Goal: Answer question/provide support: Share knowledge or assist other users

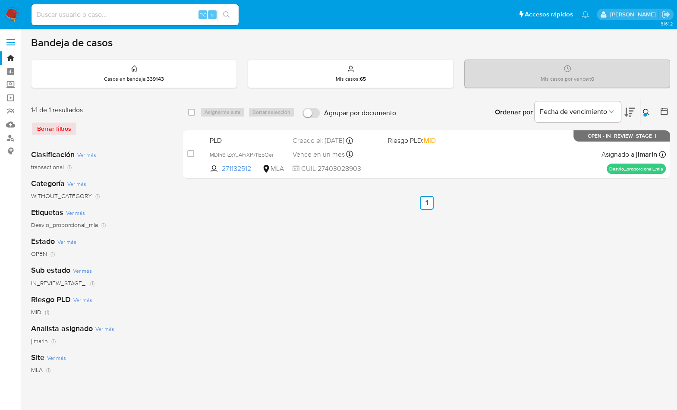
click at [651, 110] on button at bounding box center [647, 112] width 14 height 10
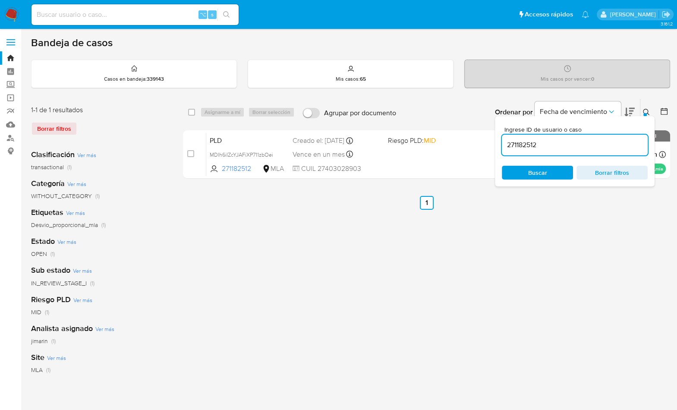
click at [606, 144] on input "271182512" at bounding box center [575, 144] width 146 height 11
drag, startPoint x: 606, startPoint y: 144, endPoint x: 619, endPoint y: 143, distance: 13.4
click at [607, 144] on input "271182512" at bounding box center [575, 144] width 146 height 11
type input "2535300111"
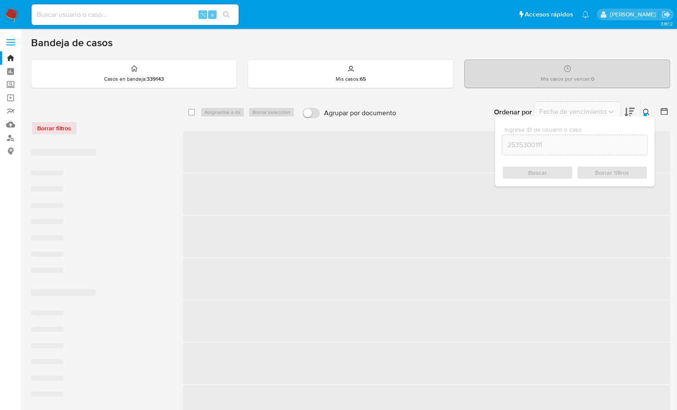
click at [648, 110] on icon at bounding box center [646, 112] width 7 height 7
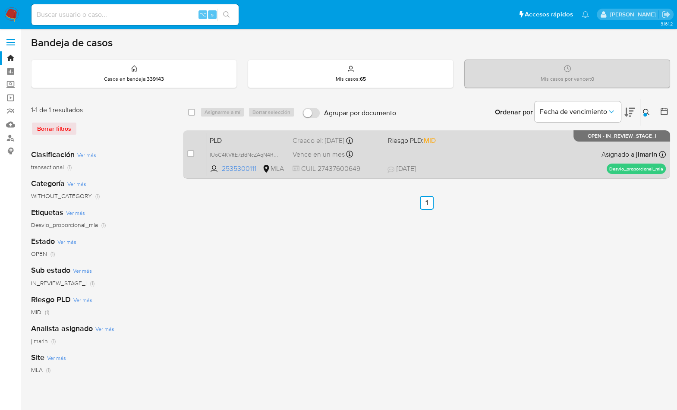
click at [546, 156] on div "PLD IUoC4KVftE7zfdNcZAqN4R4V 2535300111 MLA Riesgo PLD: MID Creado el: 12/09/20…" at bounding box center [435, 154] width 459 height 44
drag, startPoint x: 189, startPoint y: 151, endPoint x: 199, endPoint y: 140, distance: 15.3
click at [189, 151] on input "checkbox" at bounding box center [190, 153] width 7 height 7
checkbox input "true"
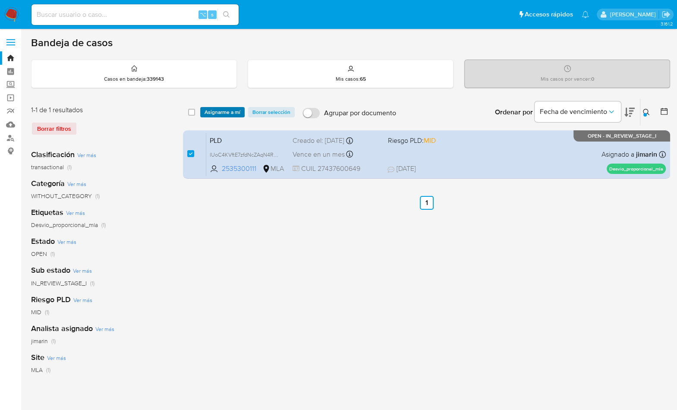
click at [221, 109] on span "Asignarme a mí" at bounding box center [222, 112] width 36 height 9
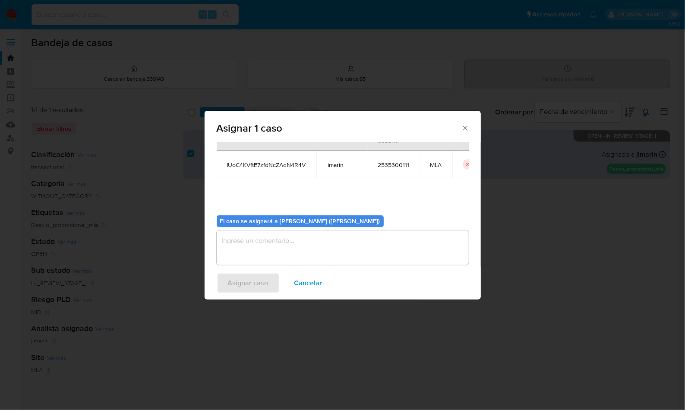
scroll to position [44, 0]
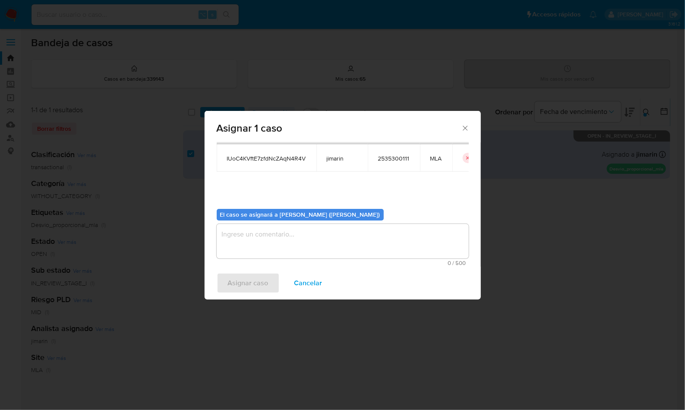
click at [300, 251] on textarea "assign-modal" at bounding box center [343, 241] width 252 height 35
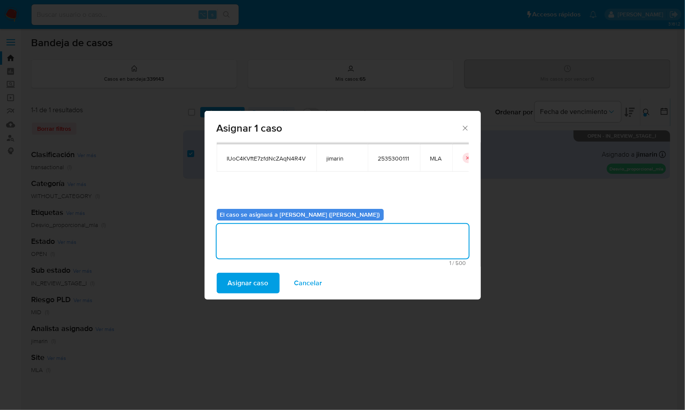
click at [255, 289] on span "Asignar caso" at bounding box center [248, 283] width 41 height 19
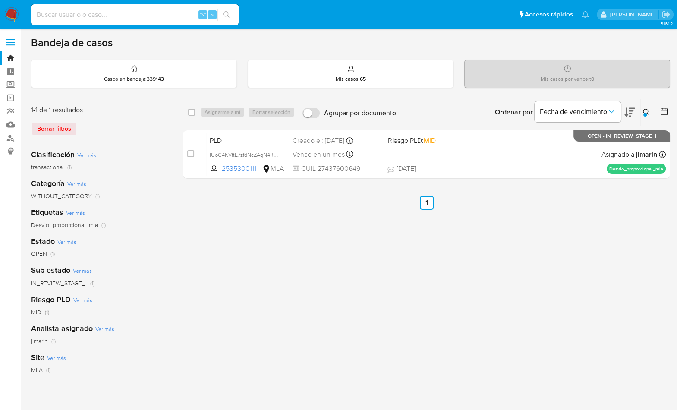
click at [649, 113] on icon at bounding box center [646, 112] width 7 height 7
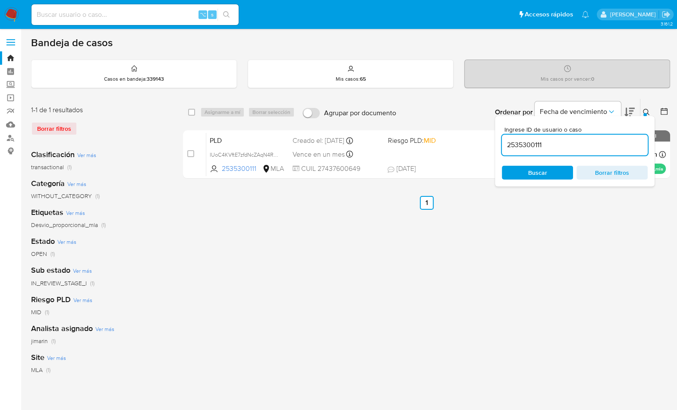
click at [609, 144] on input "2535300111" at bounding box center [575, 144] width 146 height 11
type input "1850470784"
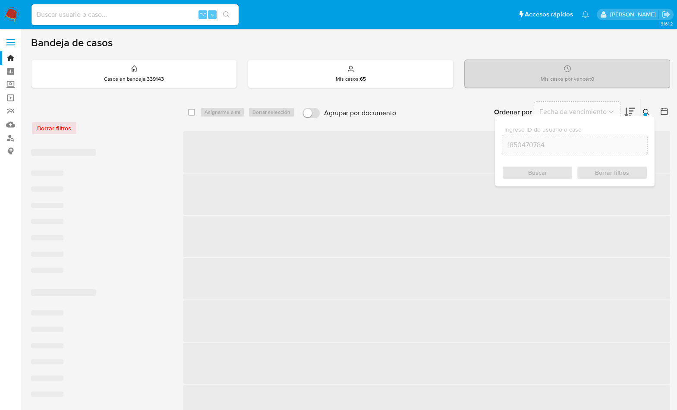
click at [646, 113] on div at bounding box center [644, 114] width 3 height 3
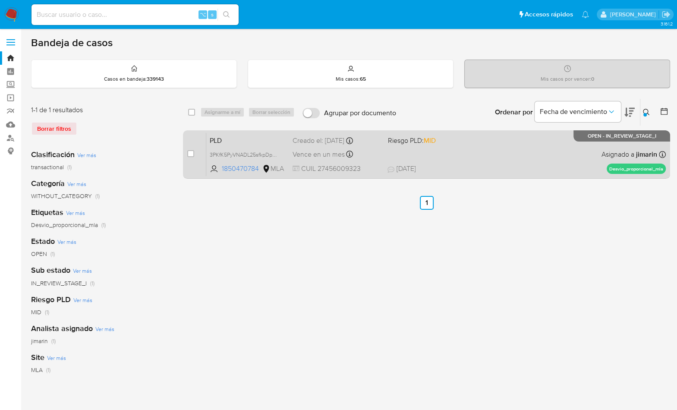
click at [544, 155] on div "PLD 3PKfK5PyVNADL25sfkpDpp6t 1850470784 MLA Riesgo PLD: MID Creado el: 12/09/20…" at bounding box center [435, 154] width 459 height 44
click at [194, 152] on input "checkbox" at bounding box center [190, 153] width 7 height 7
checkbox input "true"
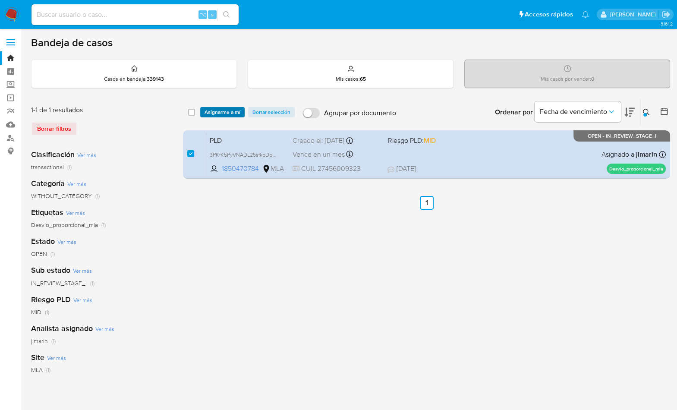
click at [213, 110] on span "Asignarme a mí" at bounding box center [222, 112] width 36 height 9
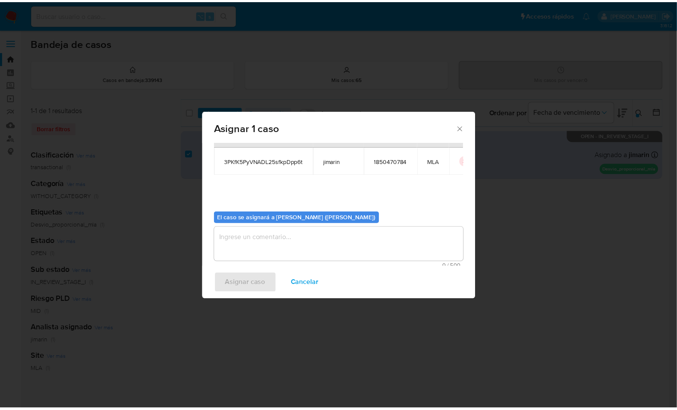
scroll to position [44, 0]
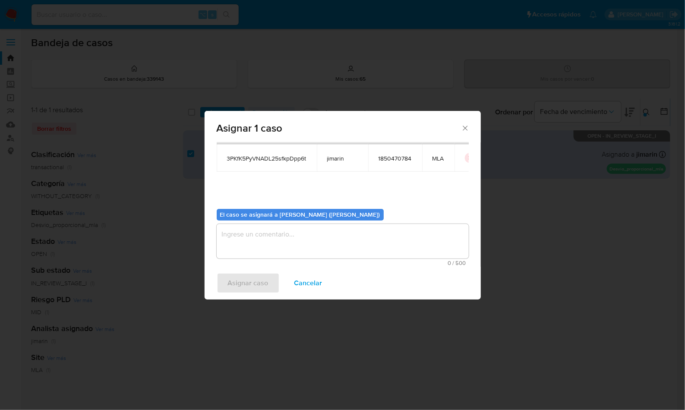
click at [270, 228] on textarea "assign-modal" at bounding box center [343, 241] width 252 height 35
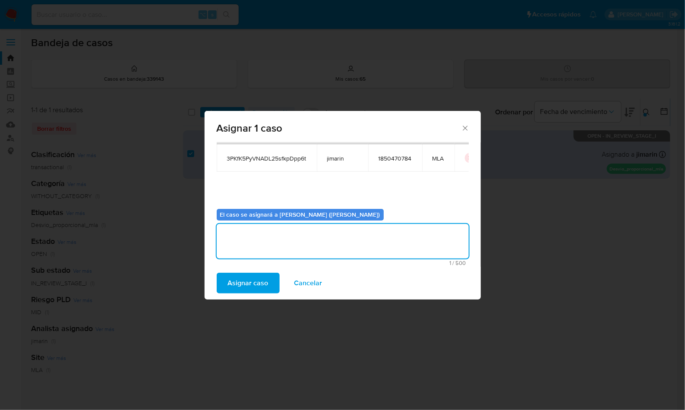
click at [255, 284] on span "Asignar caso" at bounding box center [248, 283] width 41 height 19
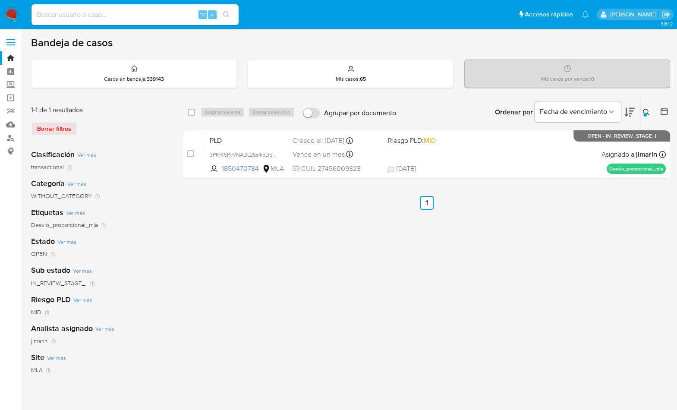
click at [18, 21] on img at bounding box center [11, 14] width 15 height 15
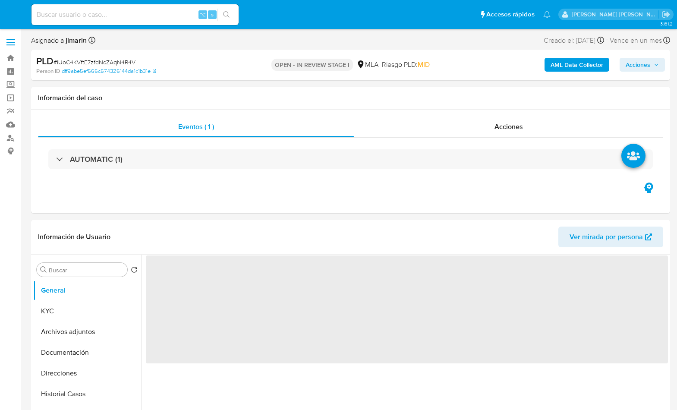
select select "10"
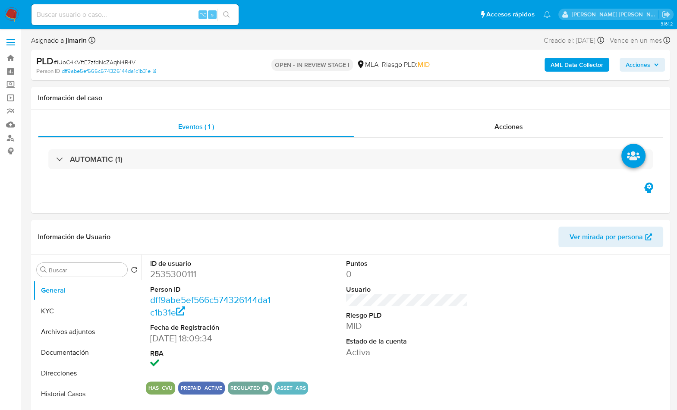
click at [132, 63] on span "# IUoC4KVftE7zfdNcZAqN4R4V" at bounding box center [94, 62] width 82 height 9
copy span "IUoC4KVftE7zfdNcZAqN4R4V"
click at [186, 274] on dd "2535300111" at bounding box center [211, 274] width 122 height 12
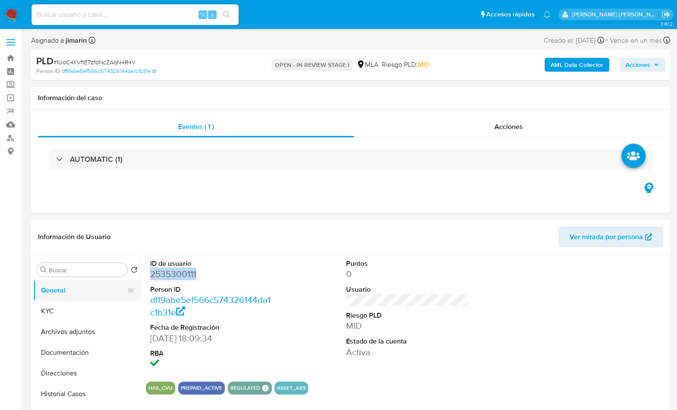
copy dd "2535300111"
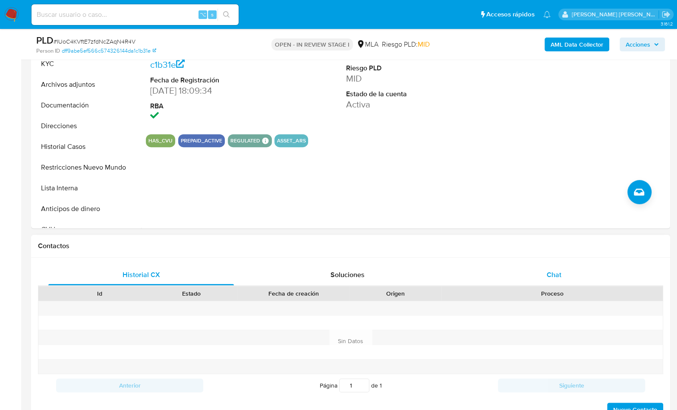
click at [572, 269] on div "Chat" at bounding box center [553, 274] width 185 height 21
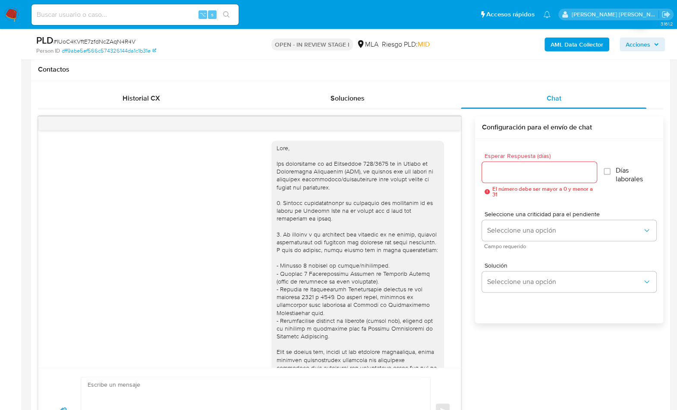
scroll to position [333, 0]
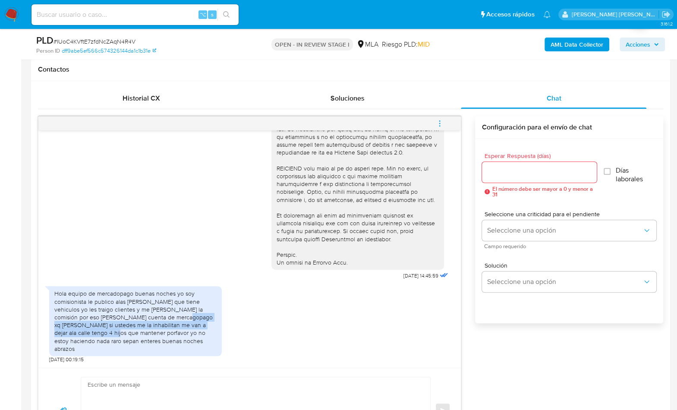
drag, startPoint x: 156, startPoint y: 324, endPoint x: 102, endPoint y: 338, distance: 55.9
click at [102, 338] on div "Hola equipo de mercadopago buenas noches yo soy comisionista le publico alas ge…" at bounding box center [135, 320] width 162 height 63
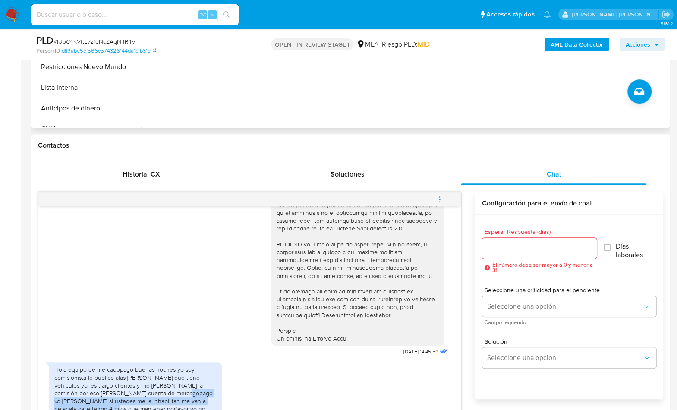
scroll to position [213, 0]
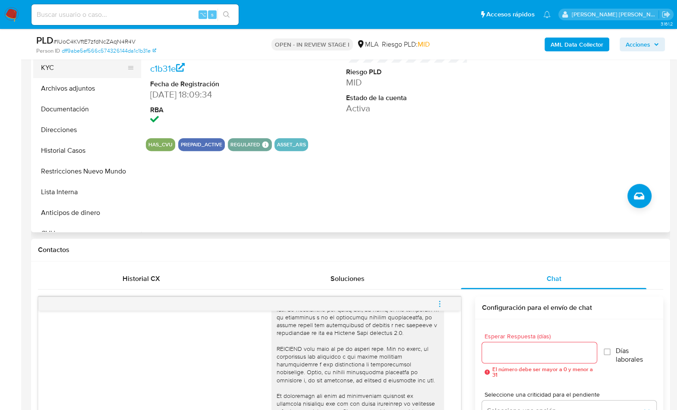
click at [66, 70] on button "KYC" at bounding box center [83, 67] width 101 height 21
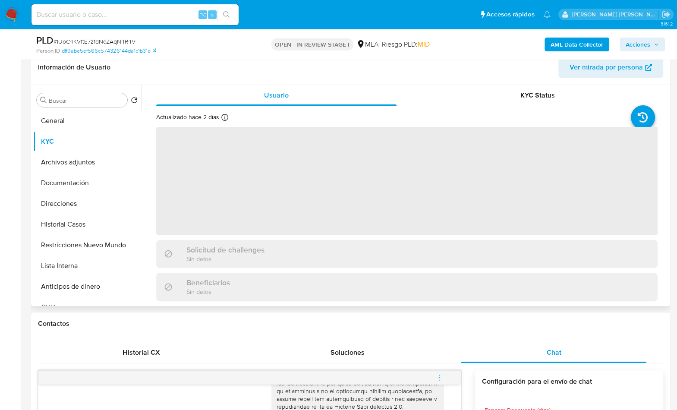
scroll to position [137, 0]
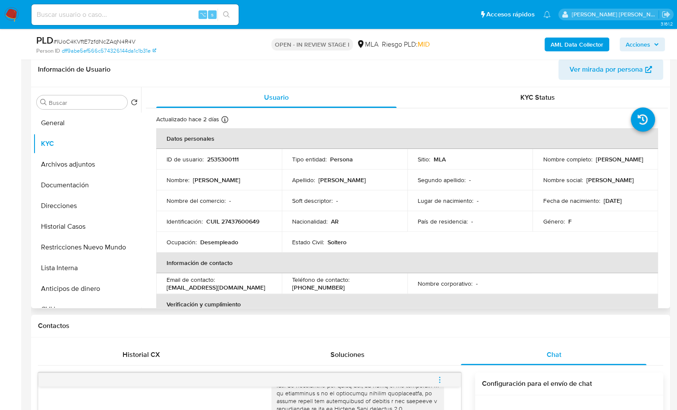
click at [244, 217] on p "CUIL 27437600649" at bounding box center [232, 221] width 53 height 8
copy p "27437600649"
click at [71, 181] on button "Documentación" at bounding box center [83, 185] width 101 height 21
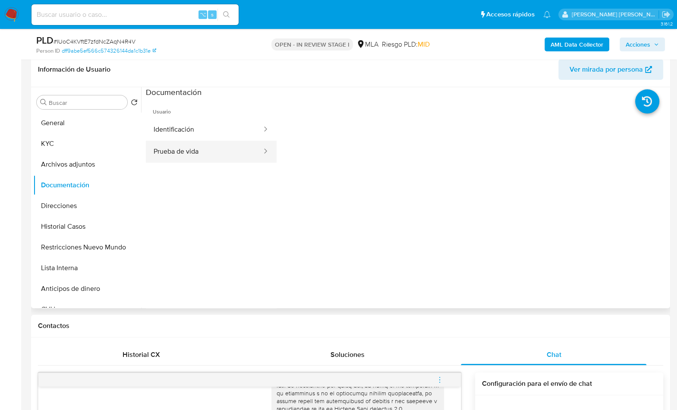
click at [203, 149] on button "Prueba de vida" at bounding box center [204, 152] width 117 height 22
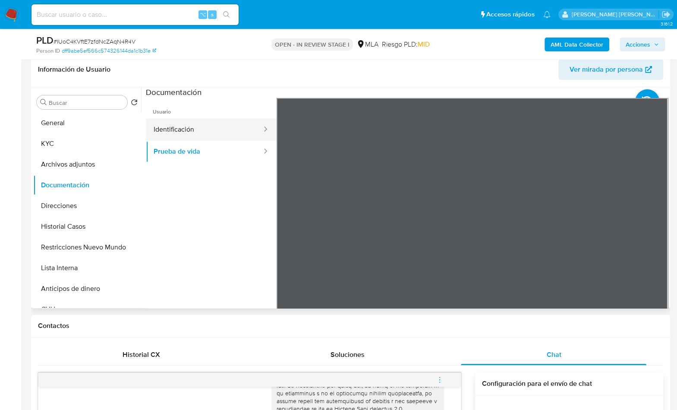
click at [228, 123] on button "Identificación" at bounding box center [204, 130] width 117 height 22
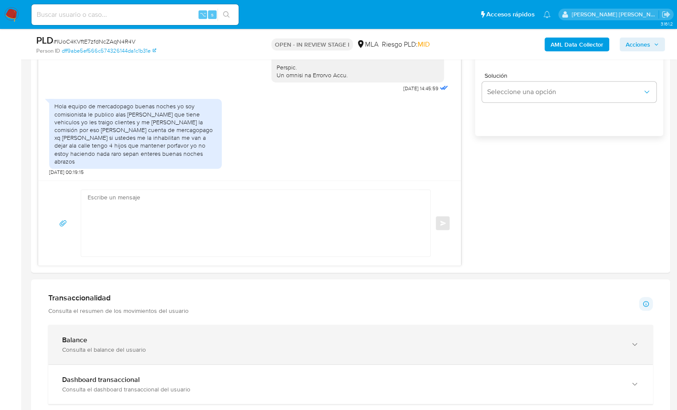
scroll to position [612, 0]
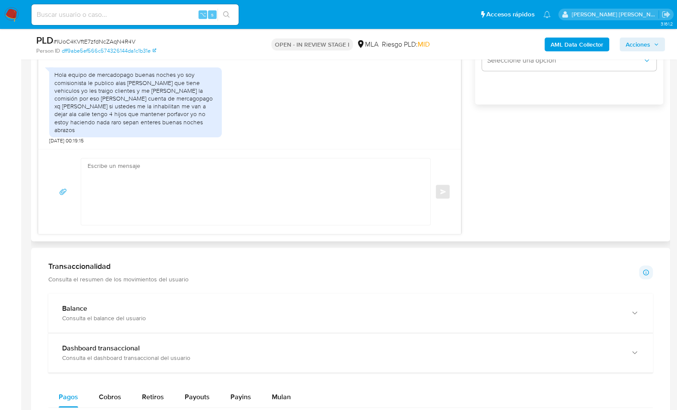
click at [273, 179] on textarea at bounding box center [254, 191] width 332 height 66
paste textarea "Hola XXX, Muchas gracias por tu respuesta. Analizamos tu caso y verificamos que…"
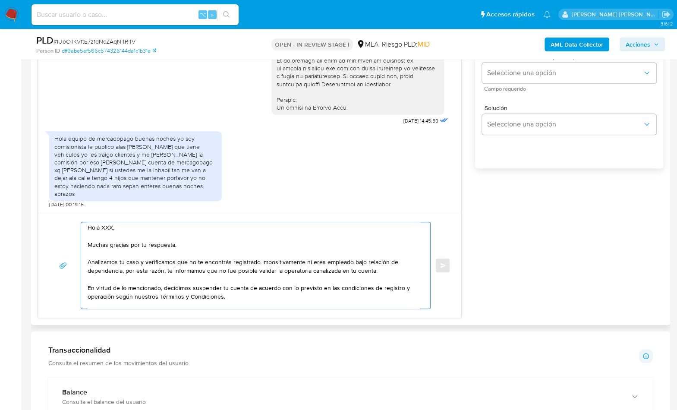
scroll to position [0, 0]
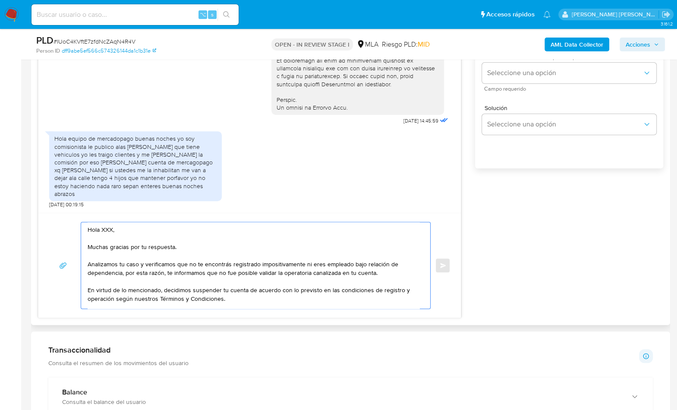
click at [108, 229] on textarea "Hola XXX, Muchas gracias por tu respuesta. Analizamos tu caso y verificamos que…" at bounding box center [254, 265] width 332 height 86
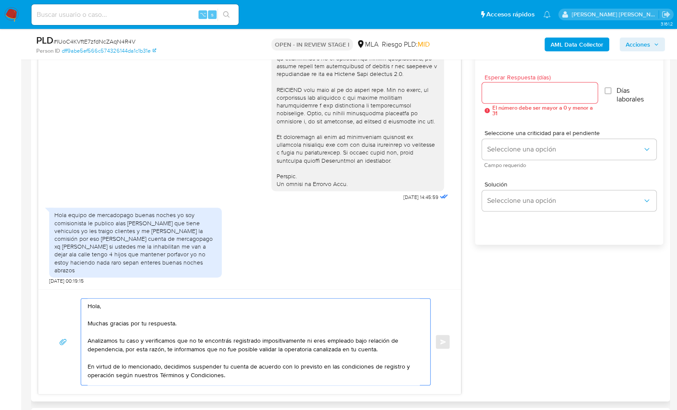
scroll to position [471, 0]
type textarea "Hola, Muchas gracias por tu respuesta. Analizamos tu caso y verificamos que no …"
click at [509, 94] on input "Esperar Respuesta (días)" at bounding box center [540, 93] width 116 height 11
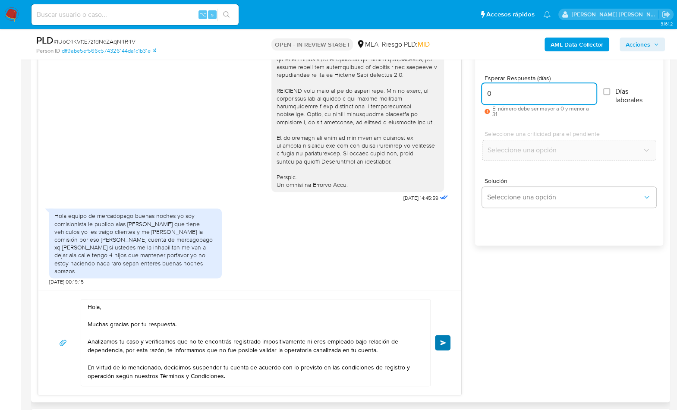
type input "0"
click at [439, 345] on button "Enviar" at bounding box center [443, 343] width 16 height 16
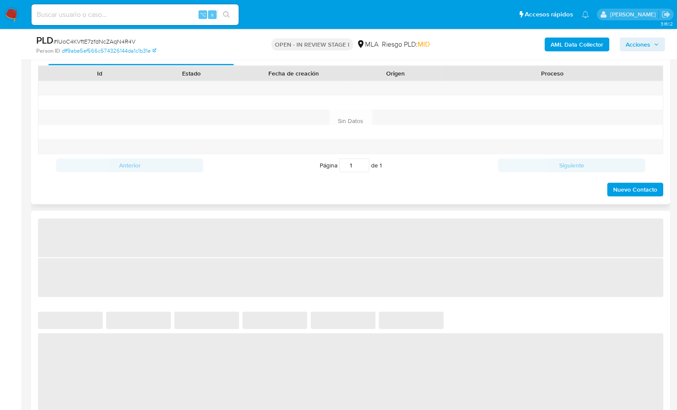
scroll to position [345, 0]
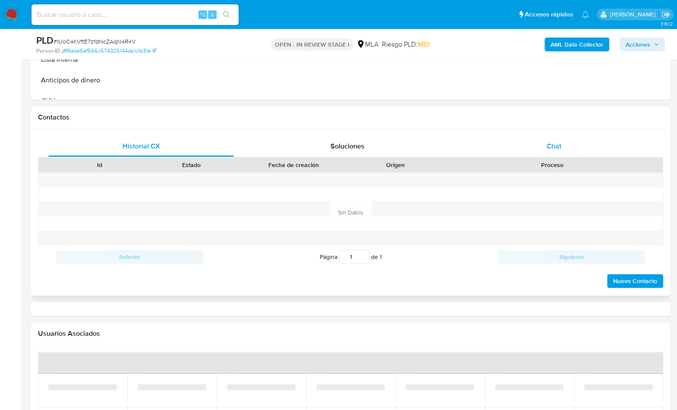
click at [563, 148] on div "Chat" at bounding box center [553, 146] width 185 height 21
select select "10"
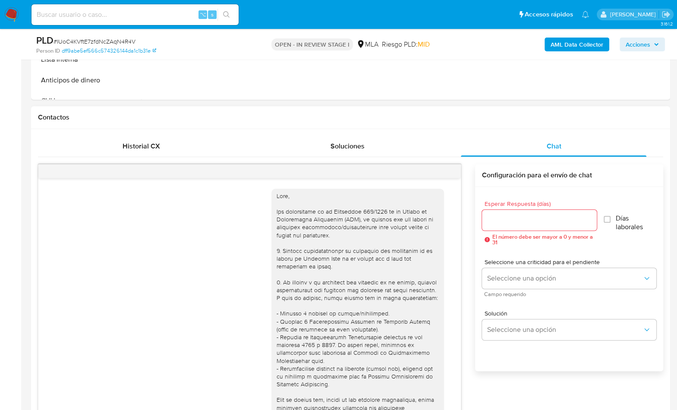
scroll to position [507, 0]
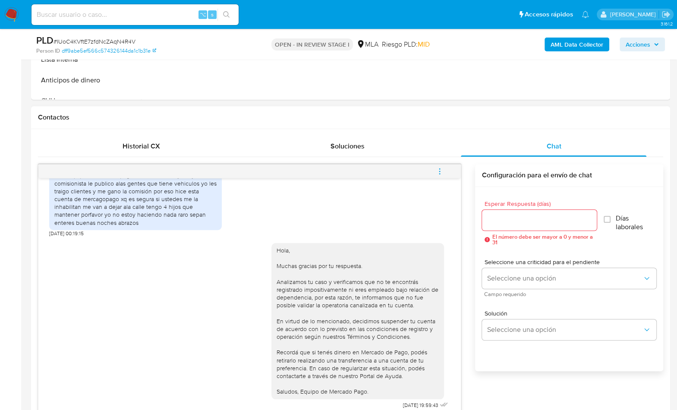
click at [443, 170] on button "menu-action" at bounding box center [439, 171] width 28 height 21
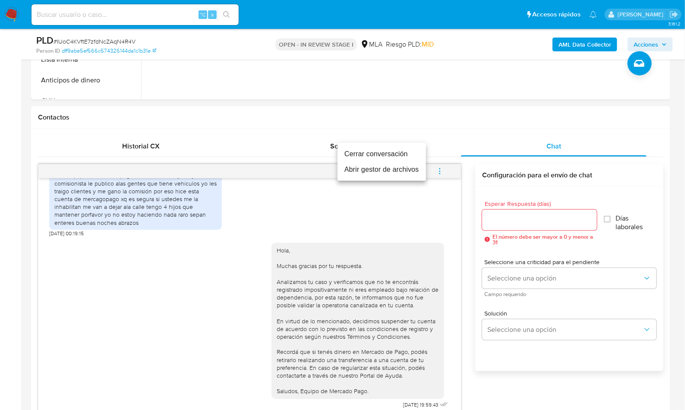
click at [390, 154] on li "Cerrar conversación" at bounding box center [381, 154] width 88 height 16
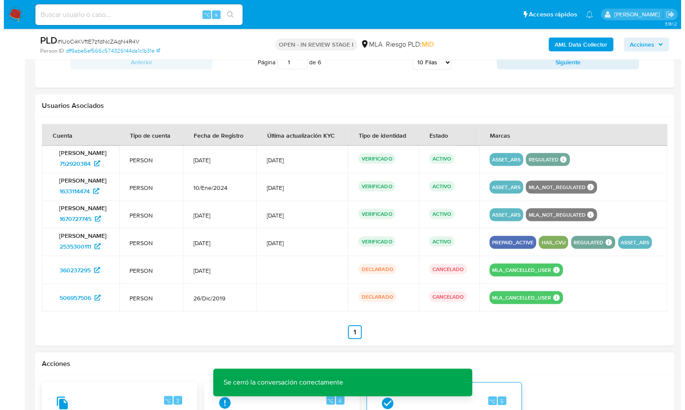
scroll to position [1453, 0]
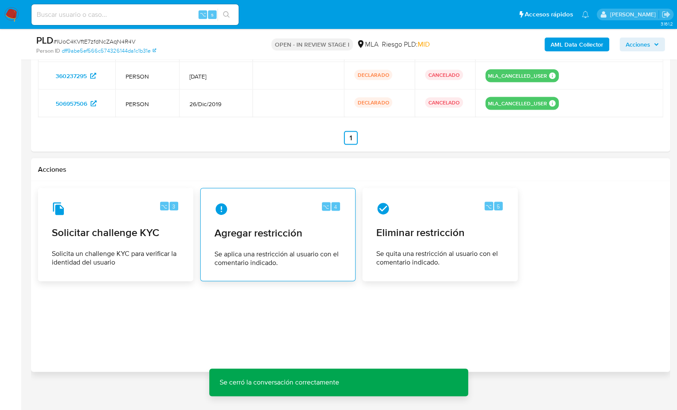
click at [289, 233] on span "Agregar restricción" at bounding box center [277, 232] width 127 height 13
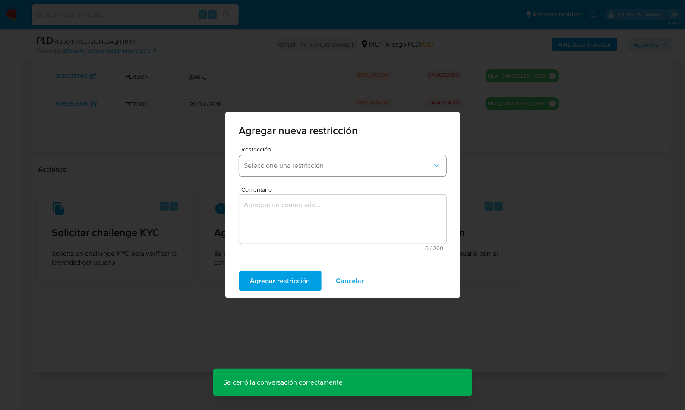
click at [310, 160] on button "Seleccione una restricción" at bounding box center [342, 165] width 207 height 21
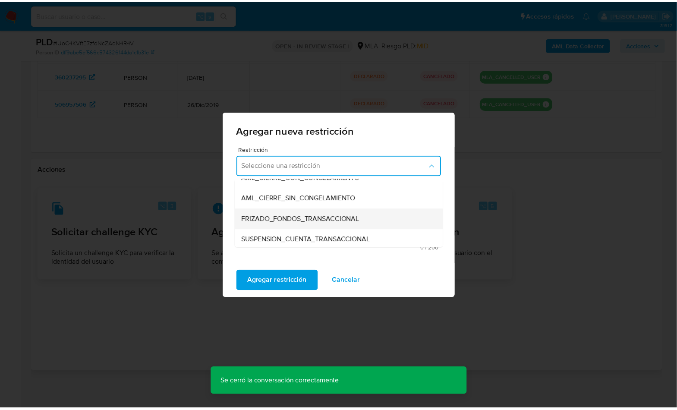
scroll to position [76, 0]
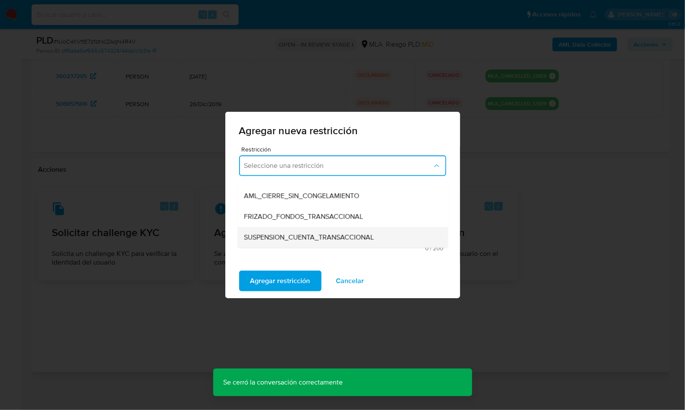
click at [309, 240] on span "SUSPENSION_CUENTA_TRANSACCIONAL" at bounding box center [309, 237] width 130 height 9
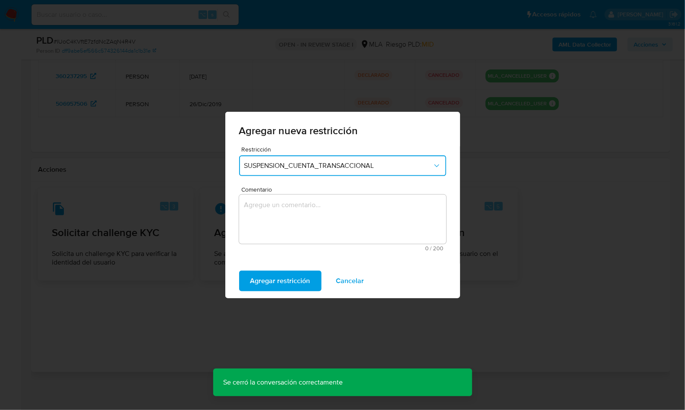
click at [312, 217] on textarea "Comentario" at bounding box center [342, 219] width 207 height 49
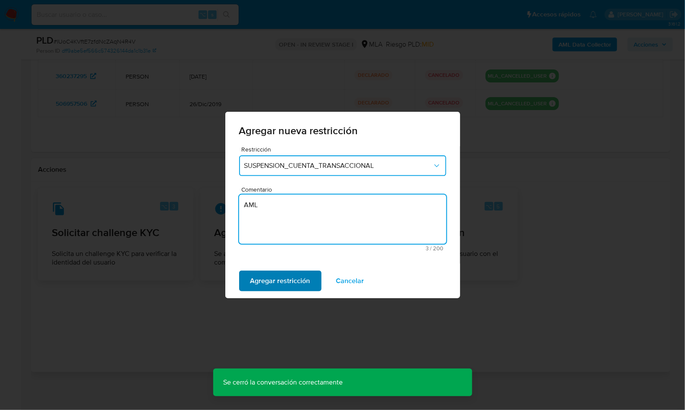
type textarea "AML"
click at [292, 277] on span "Agregar restricción" at bounding box center [280, 280] width 60 height 19
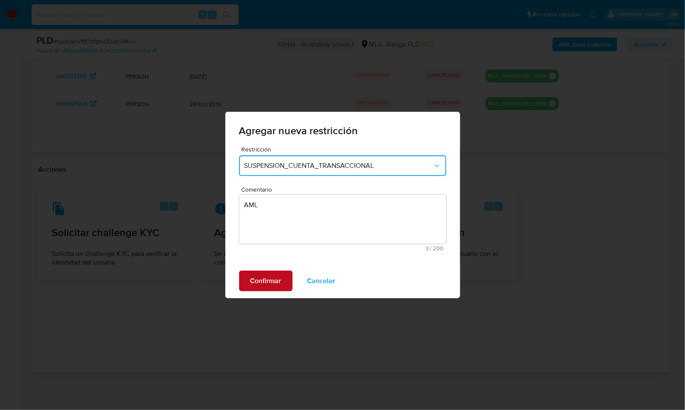
click at [286, 279] on button "Confirmar" at bounding box center [265, 280] width 53 height 21
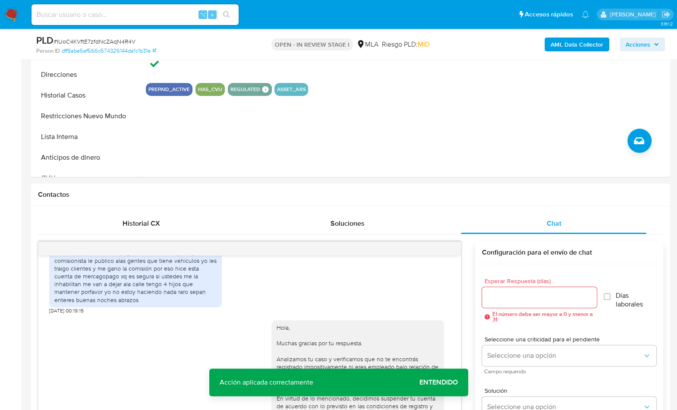
scroll to position [62, 0]
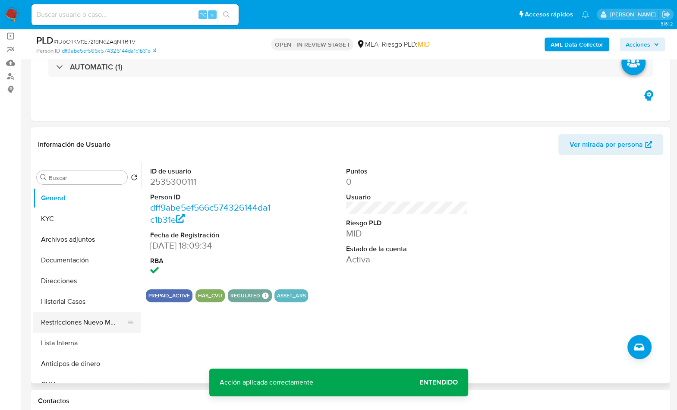
click at [106, 321] on button "Restricciones Nuevo Mundo" at bounding box center [83, 322] width 101 height 21
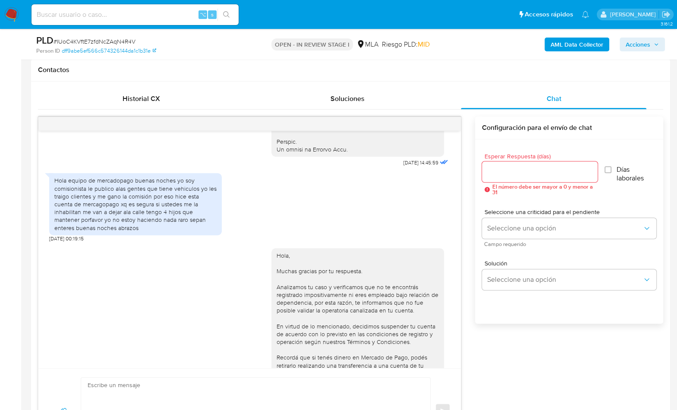
scroll to position [435, 0]
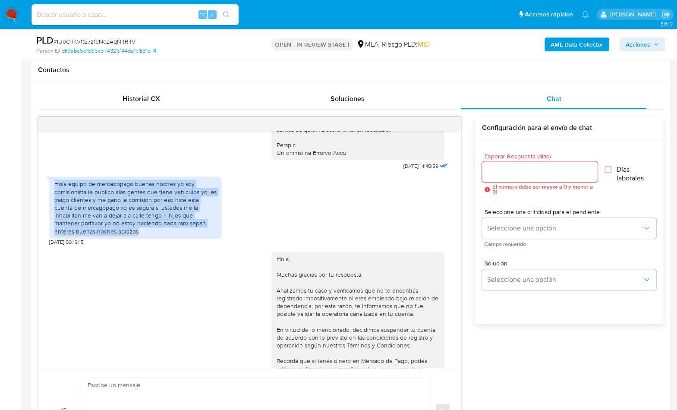
drag, startPoint x: 54, startPoint y: 199, endPoint x: 146, endPoint y: 243, distance: 101.9
click at [146, 235] on div "Hola equipo de mercadopago buenas noches yo soy comisionista le publico alas ge…" at bounding box center [135, 207] width 162 height 55
copy div "Hola equipo de mercadopago buenas noches yo soy comisionista le publico alas ge…"
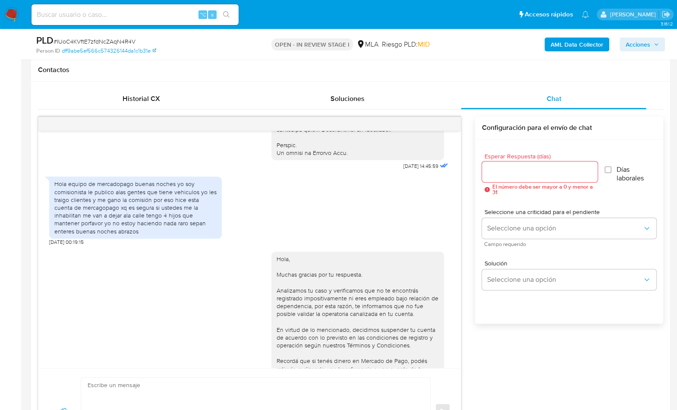
click at [173, 276] on div "Hola, Muchas gracias por tu respuesta. Analizamos tu caso y verificamos que no …" at bounding box center [249, 332] width 401 height 174
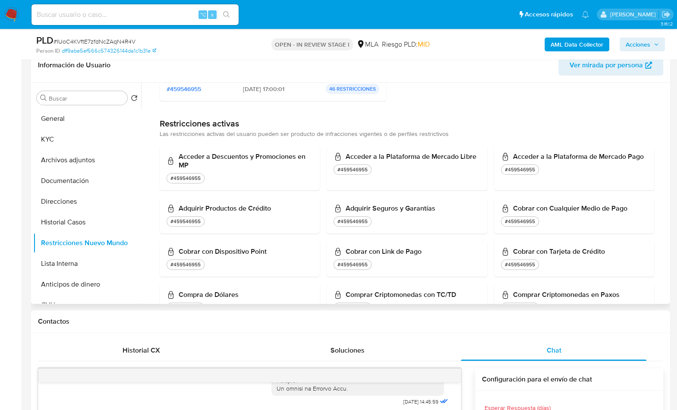
scroll to position [135, 0]
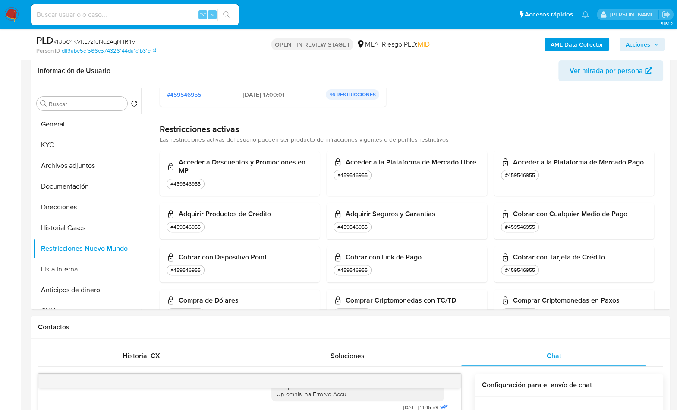
click at [567, 45] on b "AML Data Collector" at bounding box center [576, 45] width 53 height 14
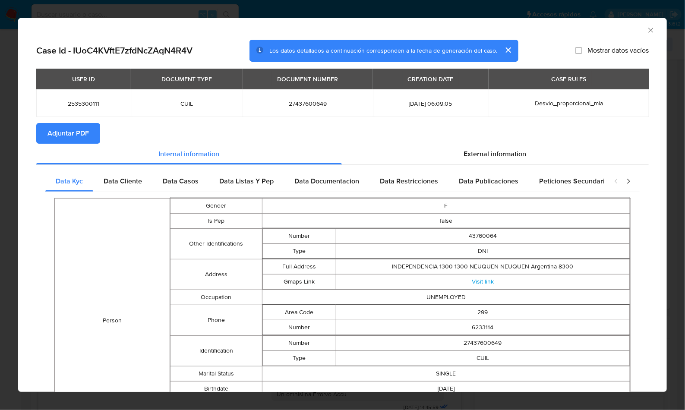
click at [90, 132] on button "Adjuntar PDF" at bounding box center [68, 133] width 64 height 21
click at [225, 133] on section "Adjuntar PDF Creando" at bounding box center [342, 134] width 612 height 22
click at [646, 29] on icon "Cerrar ventana" at bounding box center [650, 30] width 9 height 9
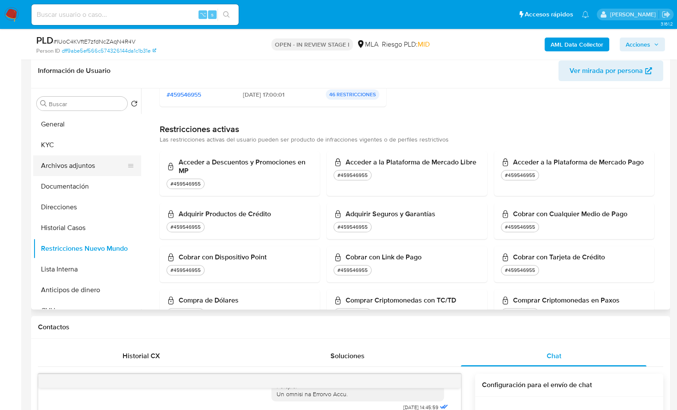
click at [109, 160] on button "Archivos adjuntos" at bounding box center [83, 165] width 101 height 21
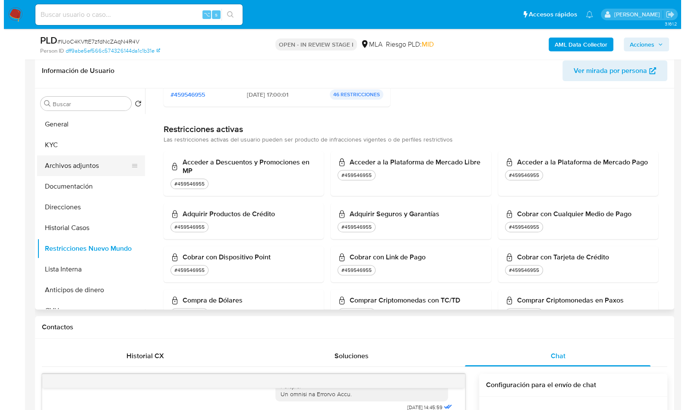
scroll to position [0, 0]
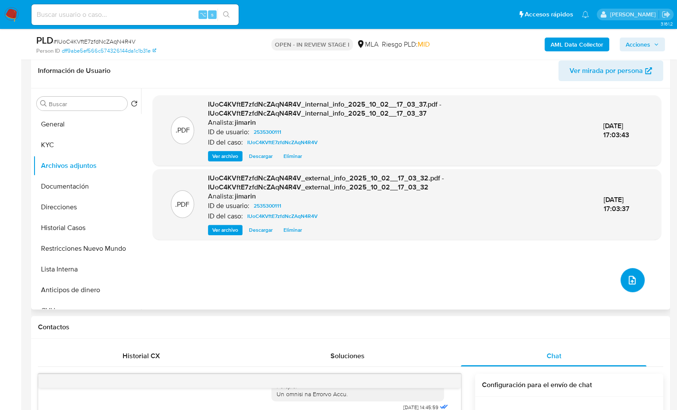
click at [629, 282] on icon "upload-file" at bounding box center [632, 280] width 7 height 9
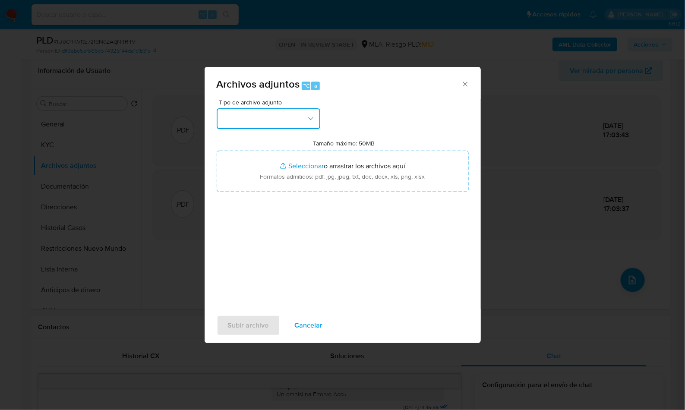
click at [289, 114] on button "button" at bounding box center [269, 118] width 104 height 21
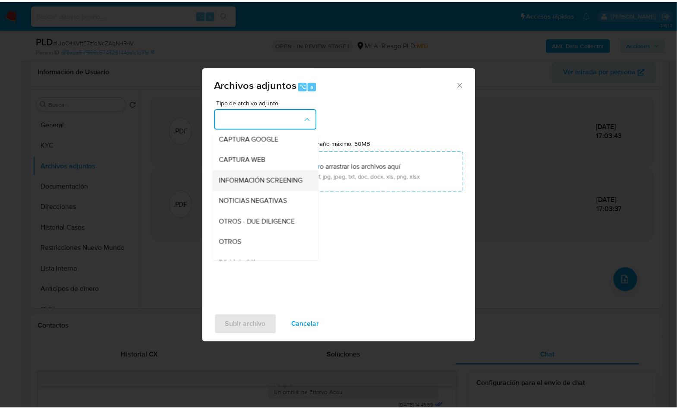
scroll to position [71, 0]
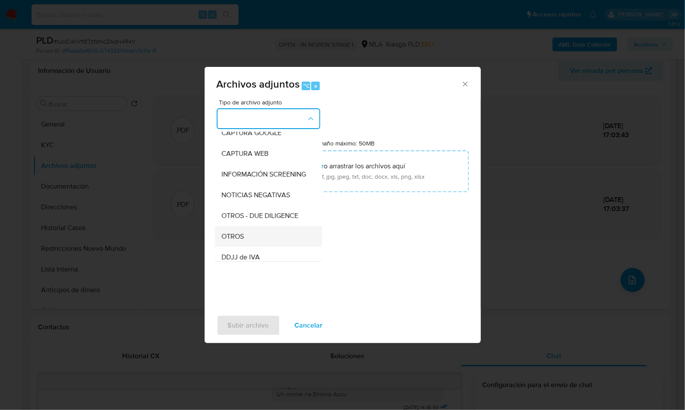
click at [240, 247] on div "OTROS" at bounding box center [266, 236] width 88 height 21
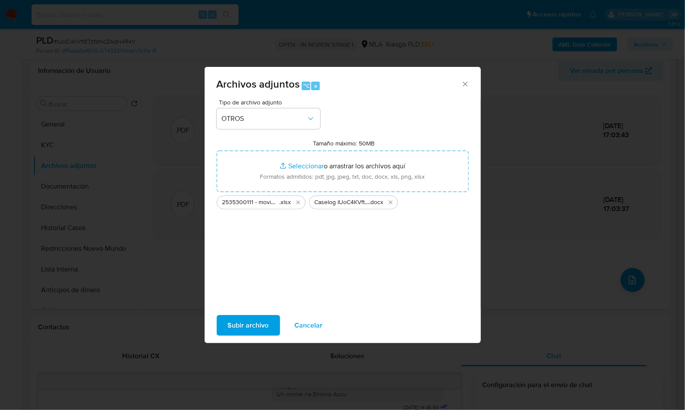
click at [258, 321] on span "Subir archivo" at bounding box center [248, 325] width 41 height 19
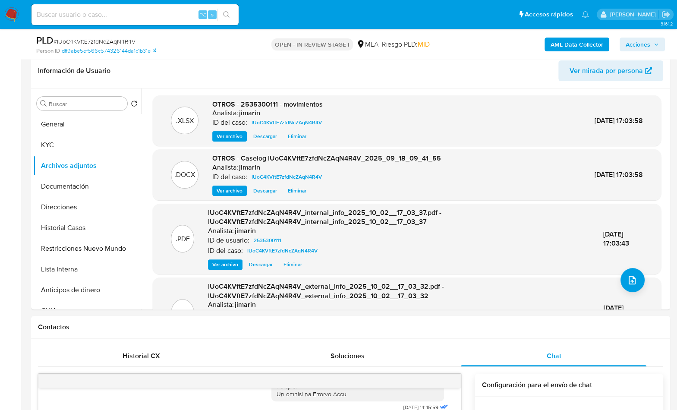
click at [652, 39] on span "Acciones" at bounding box center [642, 44] width 33 height 12
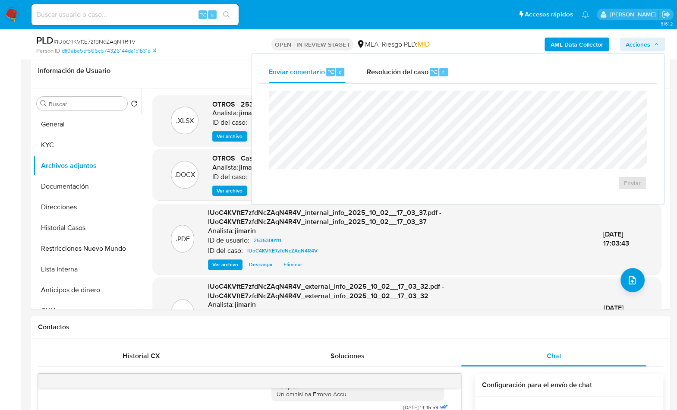
drag, startPoint x: 396, startPoint y: 66, endPoint x: 392, endPoint y: 87, distance: 20.6
click at [396, 66] on span "Resolución del caso" at bounding box center [397, 71] width 62 height 10
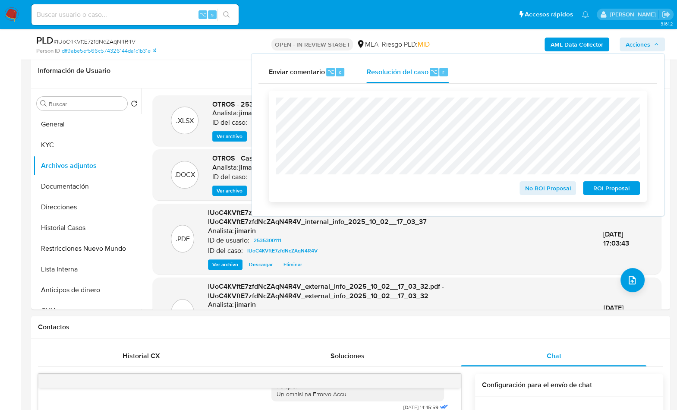
click at [603, 191] on span "ROI Proposal" at bounding box center [611, 188] width 45 height 12
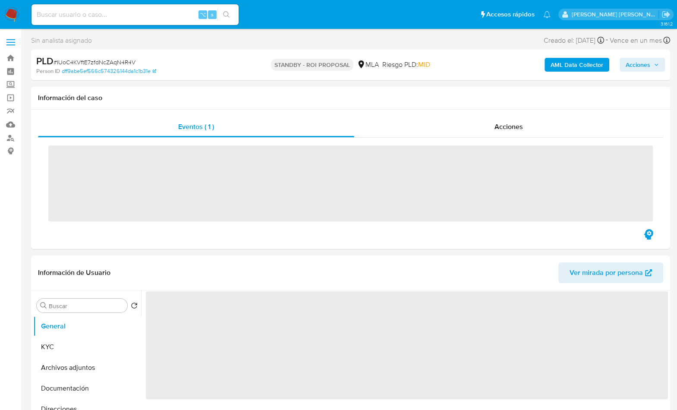
select select "10"
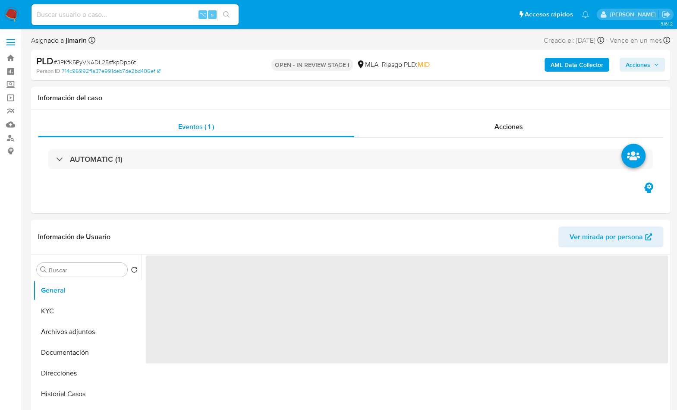
select select "10"
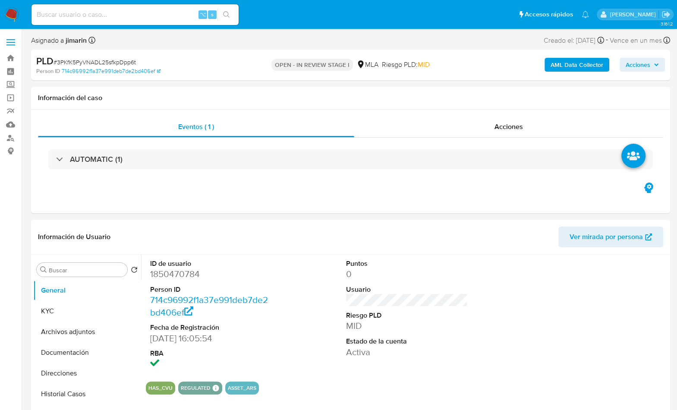
click at [132, 63] on span "# 3PKfK5PyVNADL25sfkpDpp6t" at bounding box center [94, 62] width 82 height 9
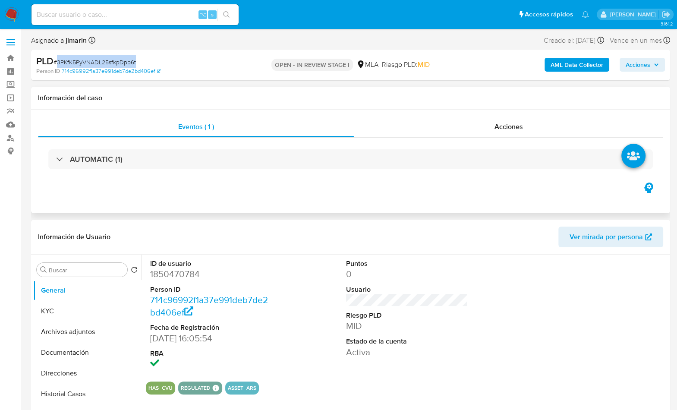
copy span "3PKfK5PyVNADL25sfkpDpp6t"
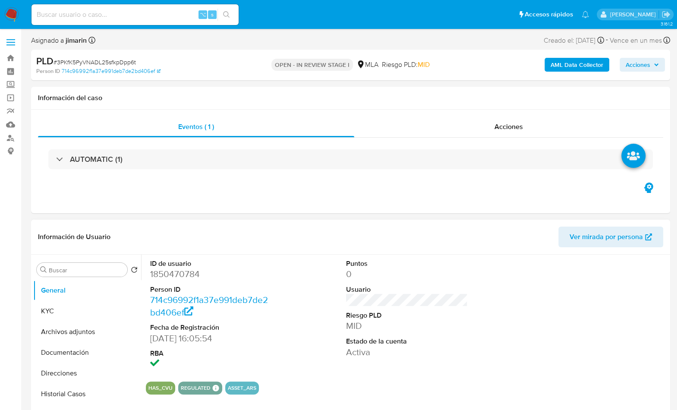
click at [161, 270] on dd "1850470784" at bounding box center [211, 274] width 122 height 12
copy dd "1850470784"
click at [59, 314] on button "KYC" at bounding box center [83, 311] width 101 height 21
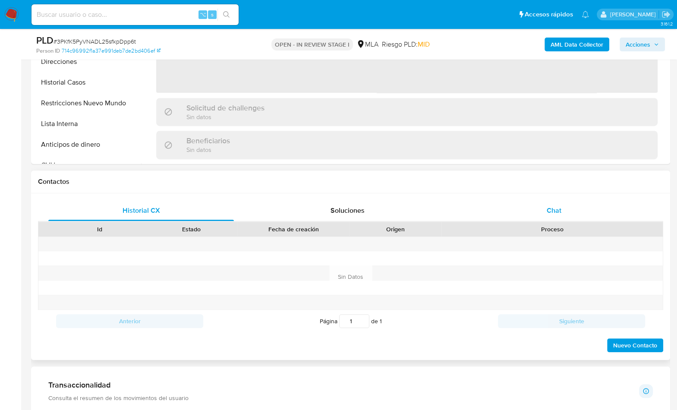
click at [560, 212] on span "Chat" at bounding box center [553, 210] width 15 height 10
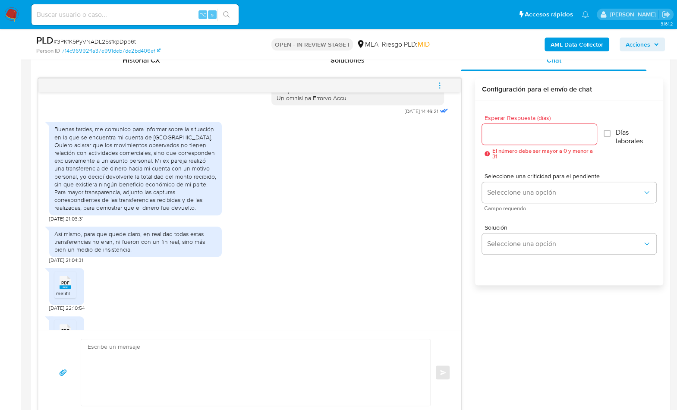
scroll to position [502, 0]
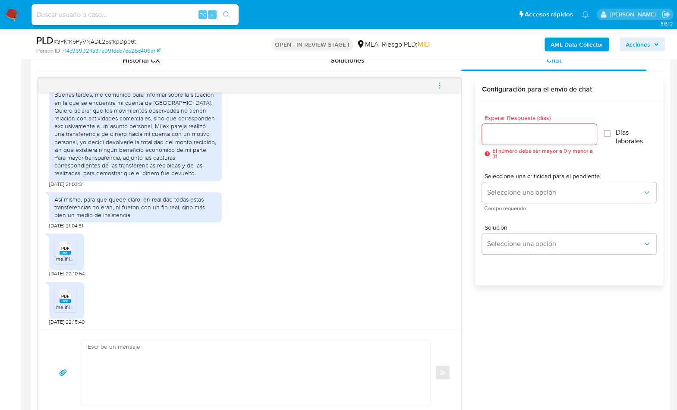
click at [60, 248] on icon at bounding box center [65, 247] width 11 height 13
click at [63, 287] on div "PDF PDF" at bounding box center [65, 295] width 18 height 17
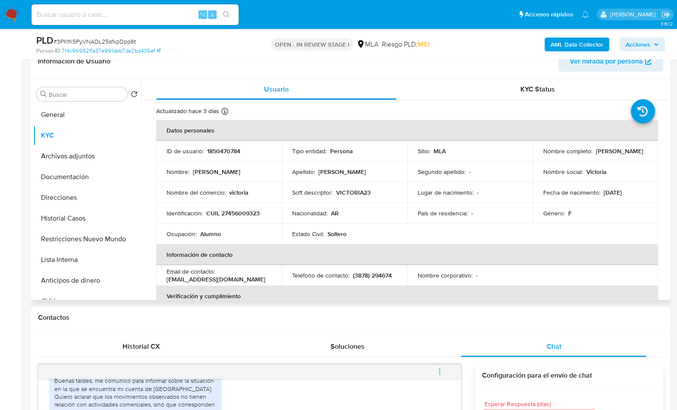
scroll to position [144, 0]
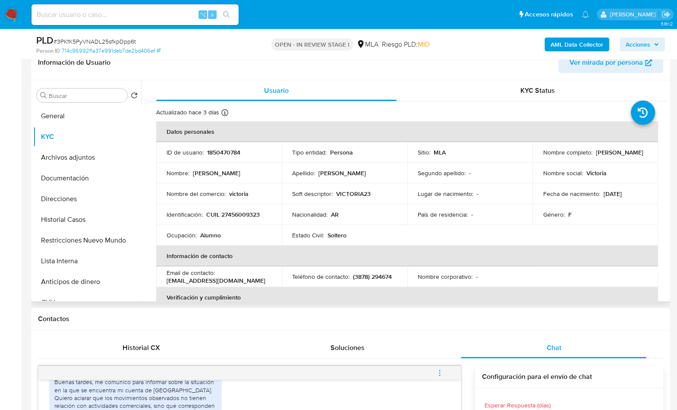
click at [239, 216] on p "CUIL 27456009323" at bounding box center [232, 215] width 53 height 8
copy p "27456009323"
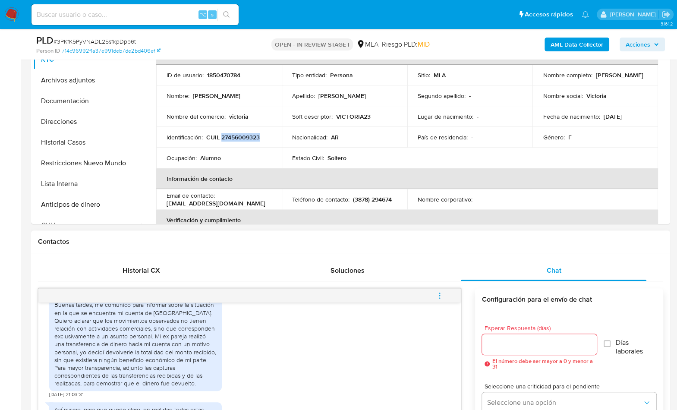
scroll to position [216, 0]
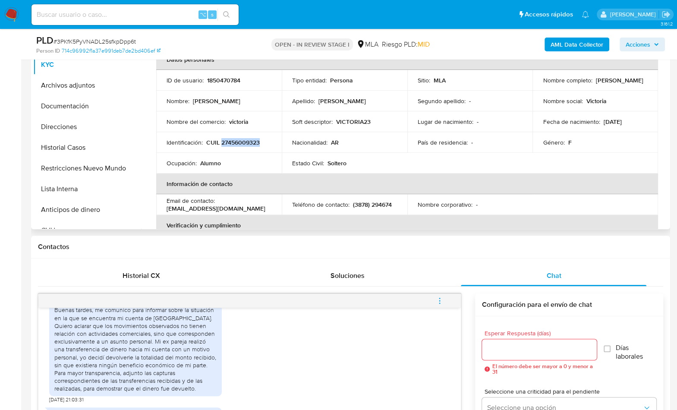
click at [239, 139] on p "CUIL 27456009323" at bounding box center [232, 142] width 53 height 8
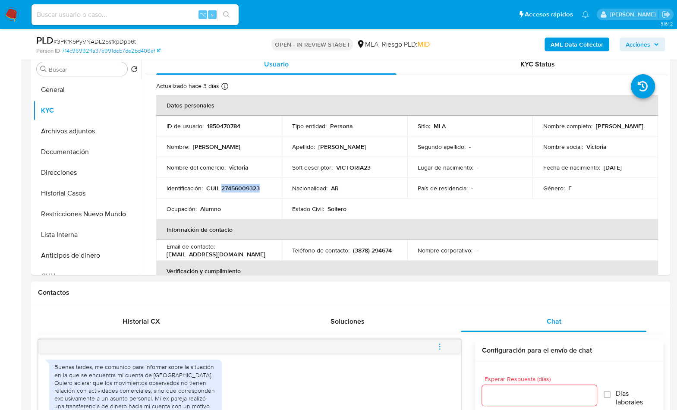
scroll to position [167, 0]
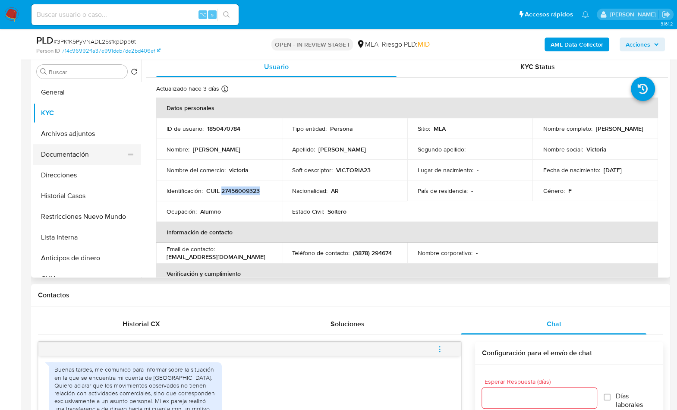
click at [94, 162] on button "Documentación" at bounding box center [83, 154] width 101 height 21
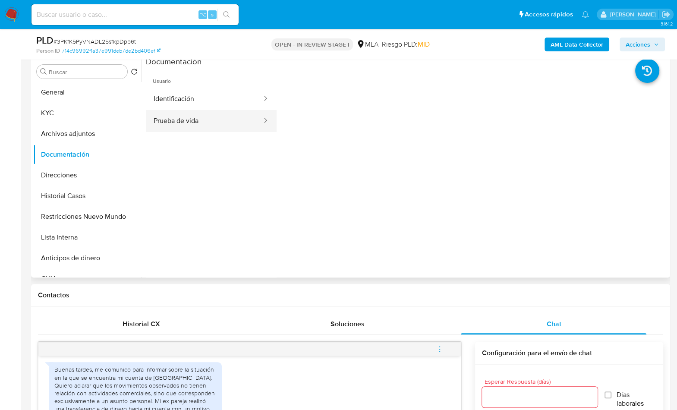
click at [206, 123] on button "Prueba de vida" at bounding box center [204, 121] width 117 height 22
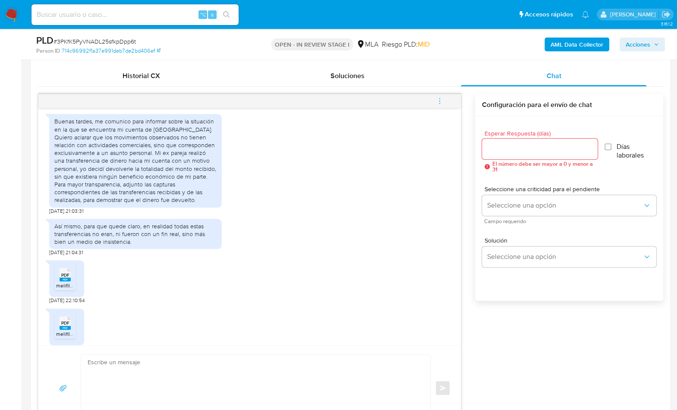
scroll to position [432, 0]
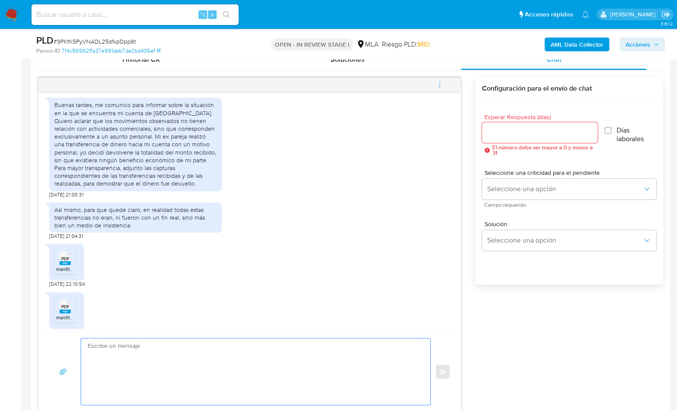
click at [286, 362] on textarea at bounding box center [254, 371] width 332 height 66
paste textarea "Hola! Queremos informarte que el uso de la cuenta es personal y no se deben can…"
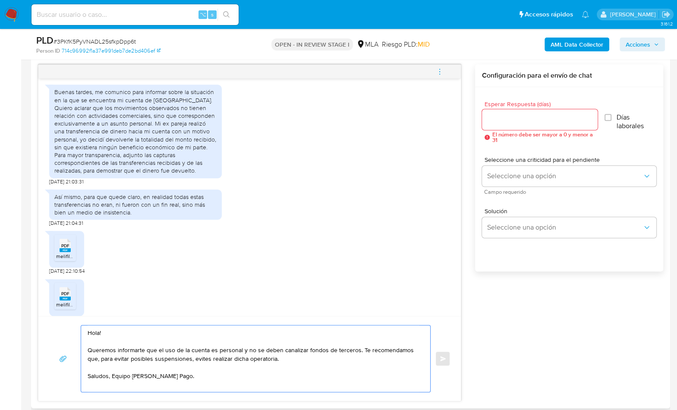
scroll to position [504, 0]
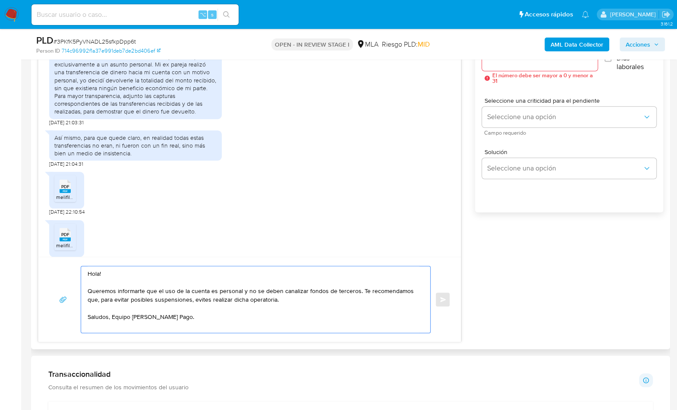
click at [160, 277] on textarea "Hola! Queremos informarte que el uso de la cuenta es personal y no se deben can…" at bounding box center [254, 299] width 332 height 66
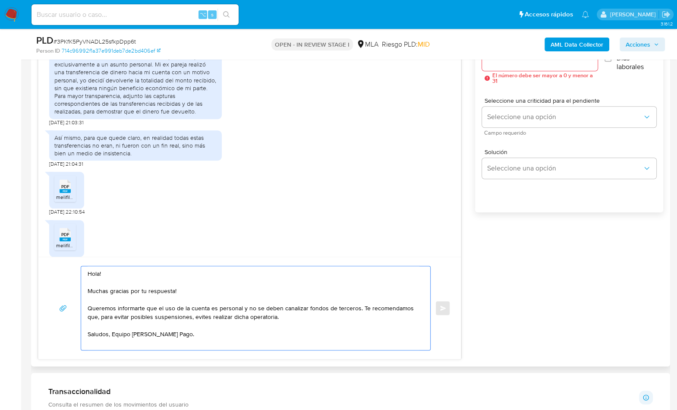
click at [292, 315] on textarea "Hola! Muchas gracias por tu respuesta! Queremos informarte que el uso de la cue…" at bounding box center [254, 308] width 332 height 84
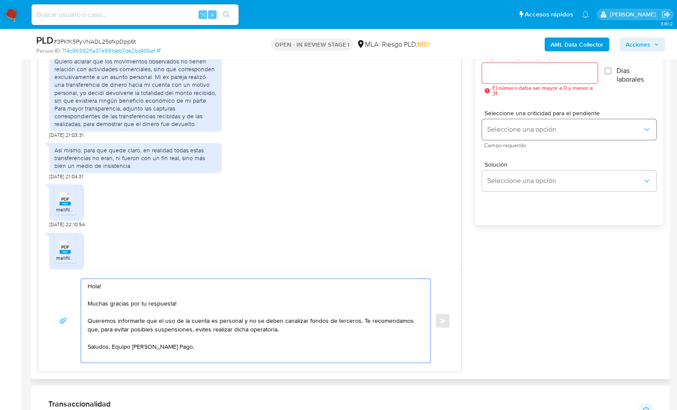
scroll to position [489, 0]
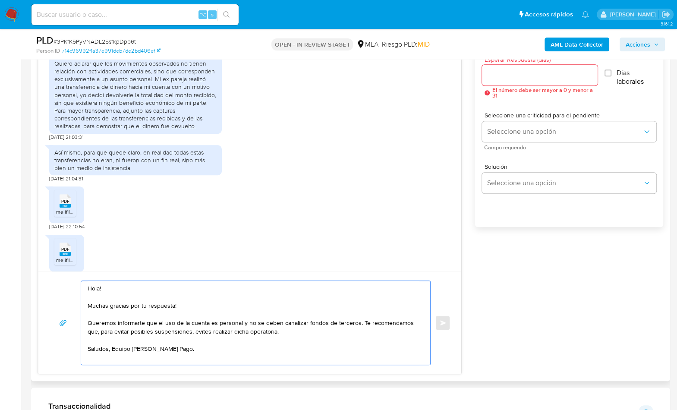
type textarea "Hola! Muchas gracias por tu respuesta! Queremos informarte que el uso de la cue…"
click at [508, 77] on input "Esperar Respuesta (días)" at bounding box center [540, 74] width 116 height 11
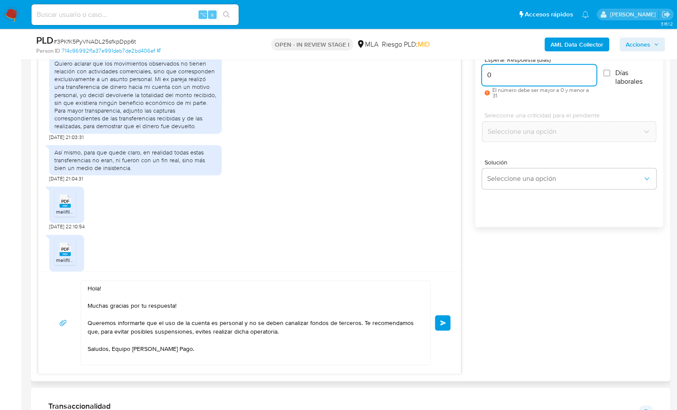
type input "0"
click at [335, 335] on textarea "Hola! Muchas gracias por tu respuesta! Queremos informarte que el uso de la cue…" at bounding box center [254, 323] width 332 height 84
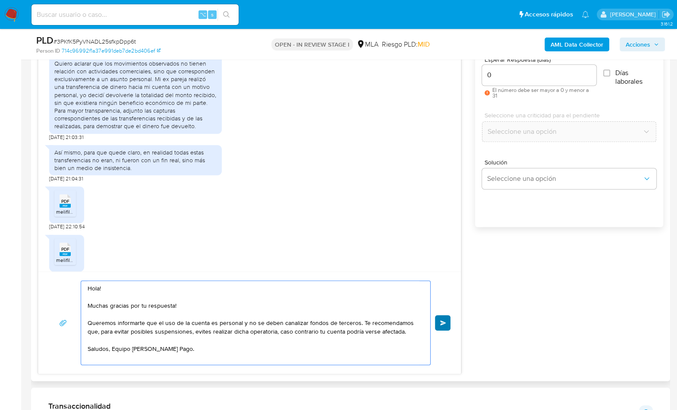
type textarea "Hola! Muchas gracias por tu respuesta! Queremos informarte que el uso de la cue…"
click at [439, 326] on button "Enviar" at bounding box center [443, 323] width 16 height 16
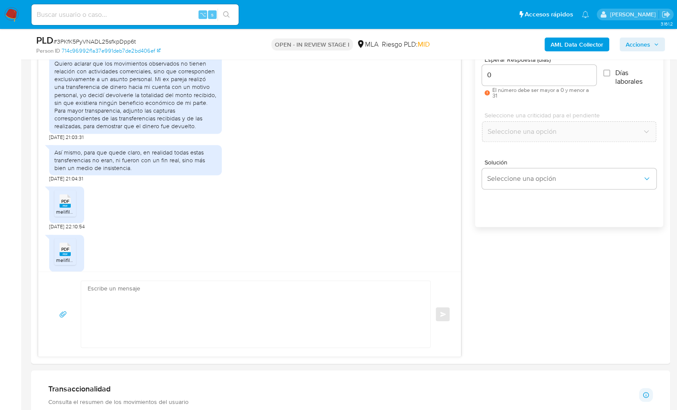
scroll to position [606, 0]
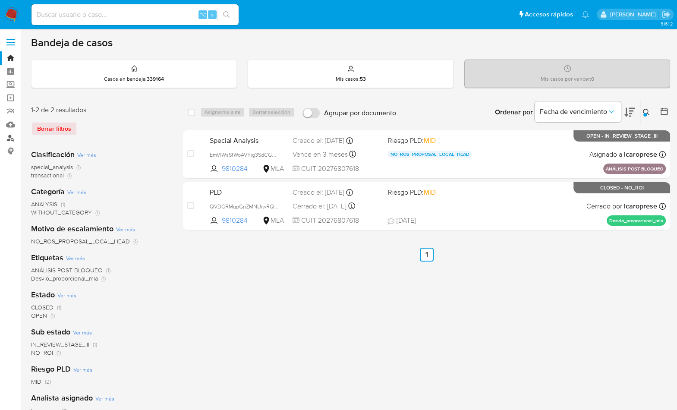
click at [8, 137] on link "Buscador de personas" at bounding box center [51, 137] width 103 height 13
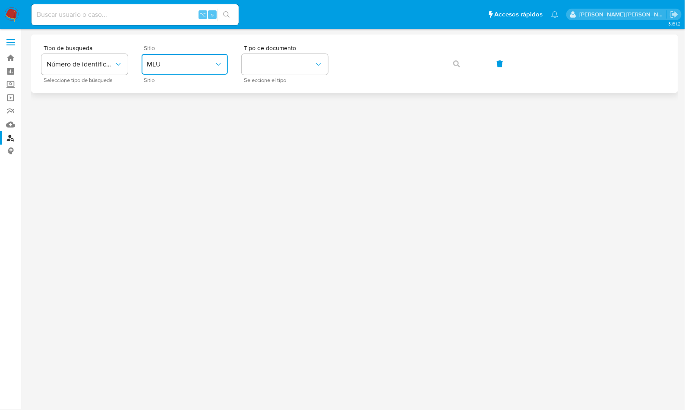
click at [196, 71] on button "MLU" at bounding box center [184, 64] width 86 height 21
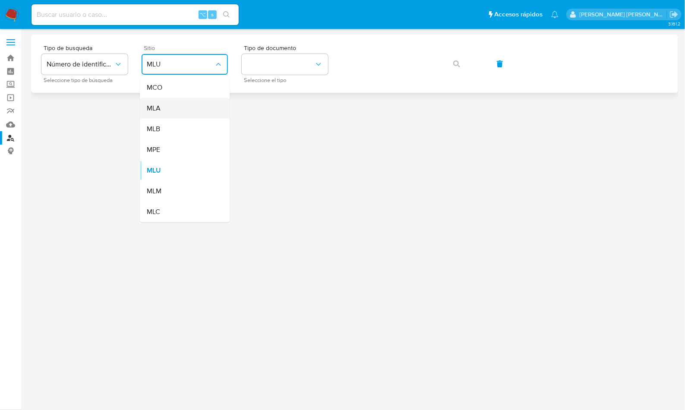
click at [165, 111] on div "MLA" at bounding box center [182, 108] width 71 height 21
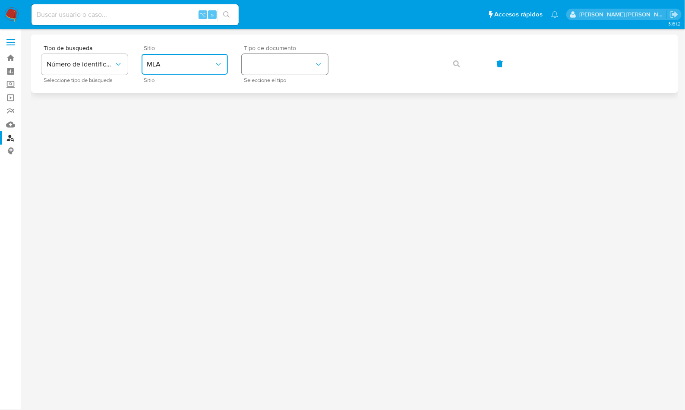
click at [281, 67] on button "identificationType" at bounding box center [285, 64] width 86 height 21
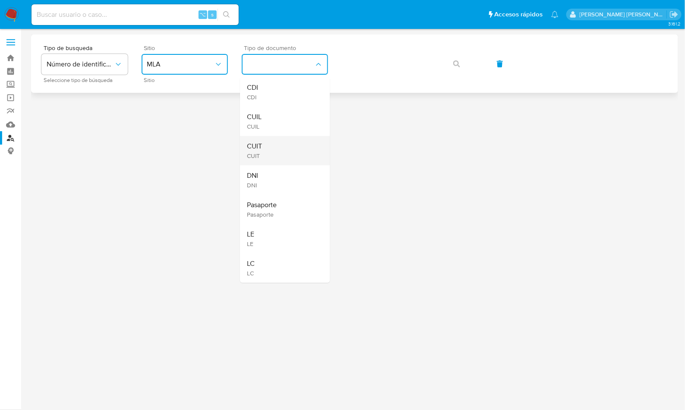
click at [278, 149] on div "CUIT CUIT" at bounding box center [282, 150] width 71 height 29
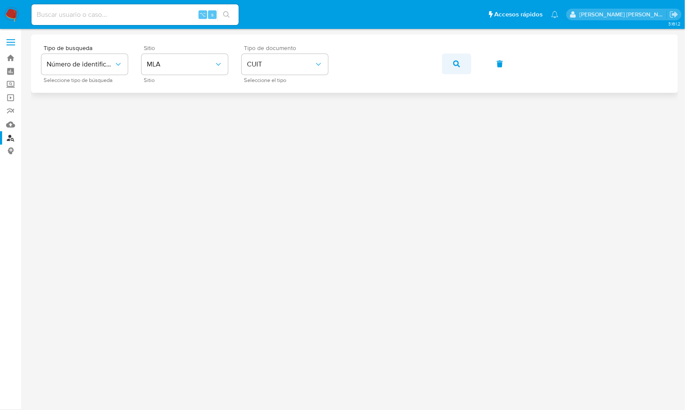
click at [453, 65] on icon "button" at bounding box center [456, 63] width 7 height 7
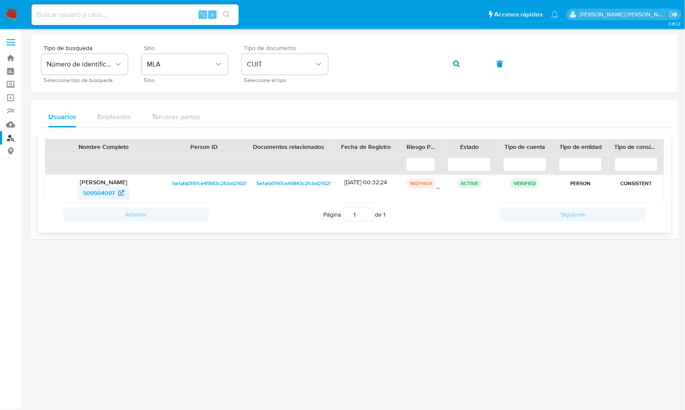
click at [88, 194] on span "509504097" at bounding box center [99, 193] width 32 height 14
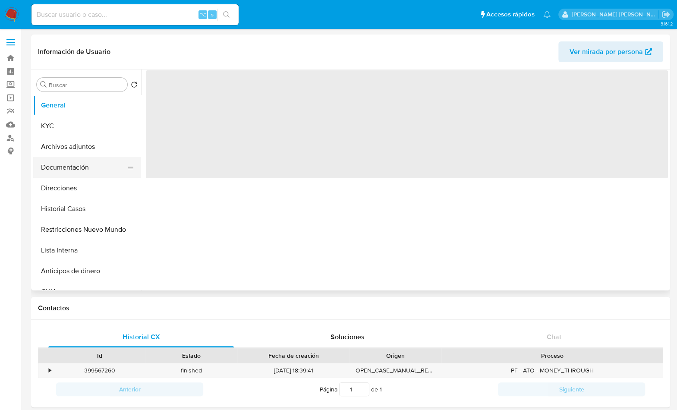
click at [92, 171] on button "Documentación" at bounding box center [83, 167] width 101 height 21
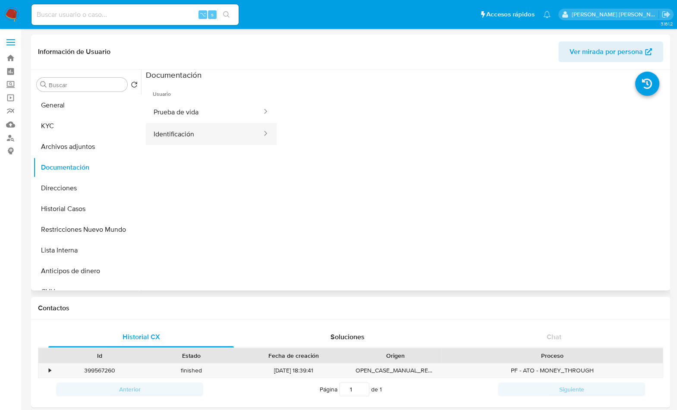
select select "10"
click at [207, 113] on button "Prueba de vida" at bounding box center [204, 112] width 117 height 22
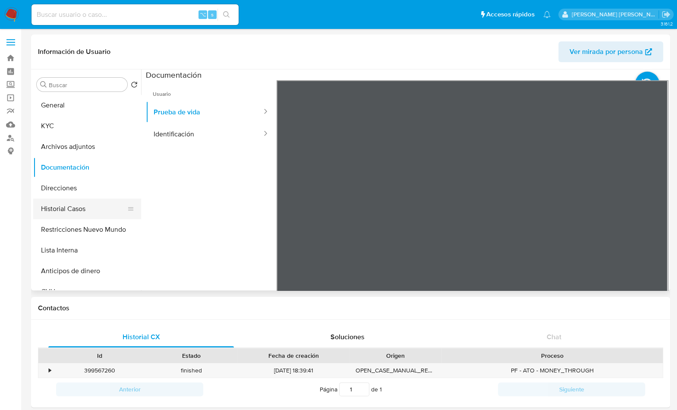
click at [74, 214] on button "Historial Casos" at bounding box center [83, 208] width 101 height 21
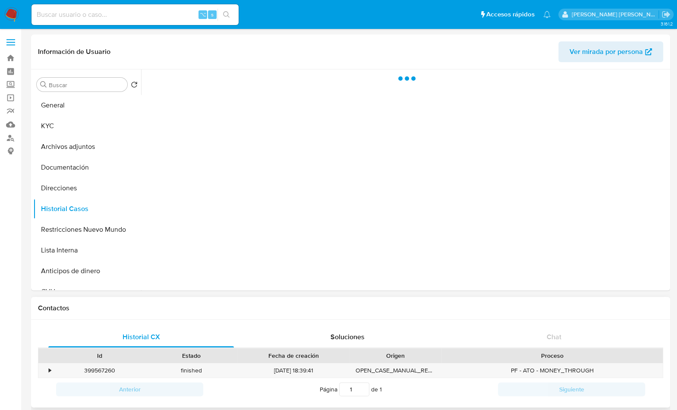
click at [421, 308] on h1 "Contactos" at bounding box center [350, 308] width 625 height 9
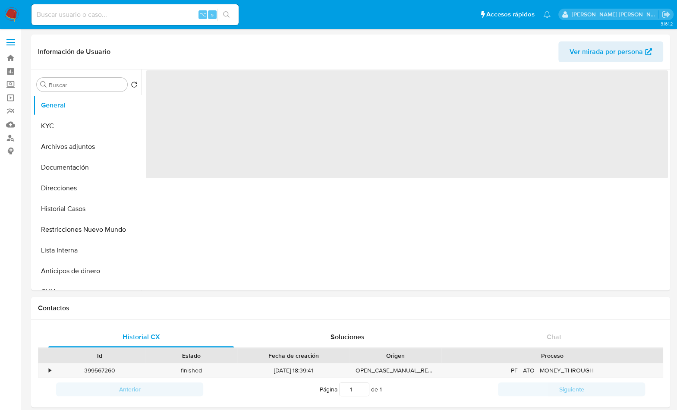
select select "10"
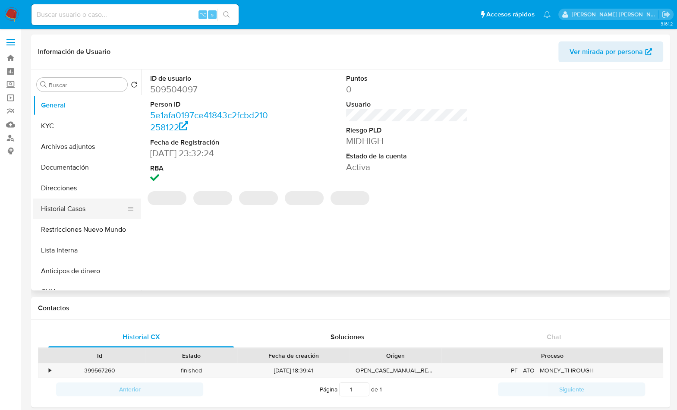
click at [109, 210] on button "Historial Casos" at bounding box center [83, 208] width 101 height 21
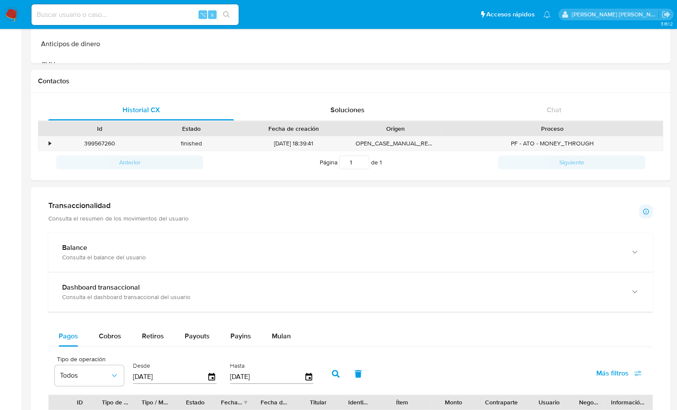
scroll to position [234, 0]
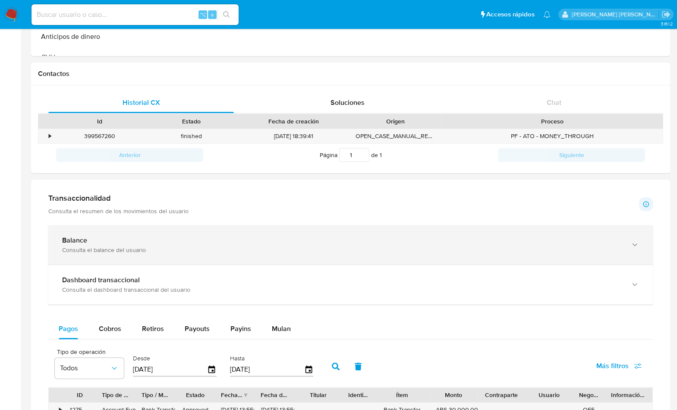
click at [437, 261] on div "Balance Consulta el balance del usuario" at bounding box center [350, 244] width 604 height 39
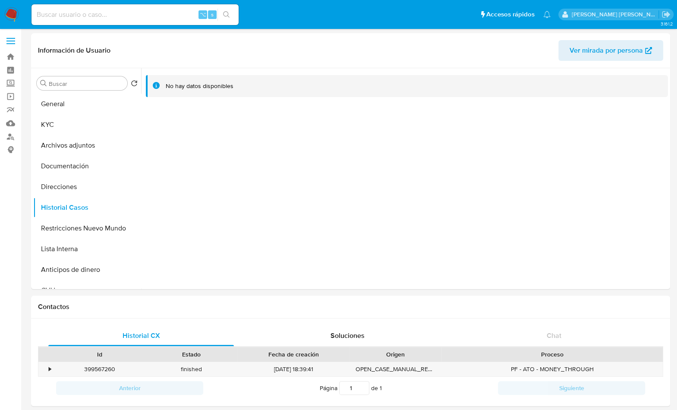
scroll to position [0, 0]
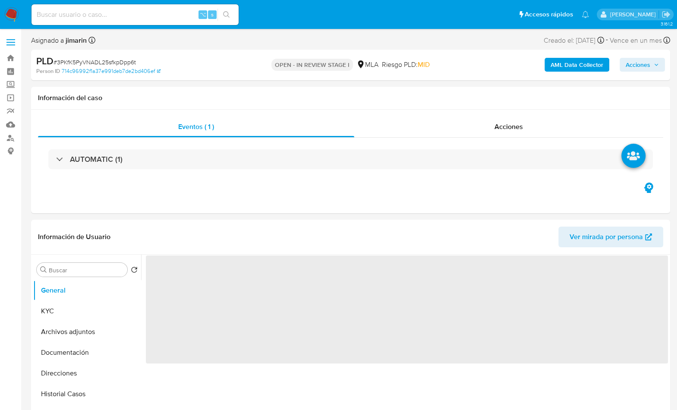
select select "10"
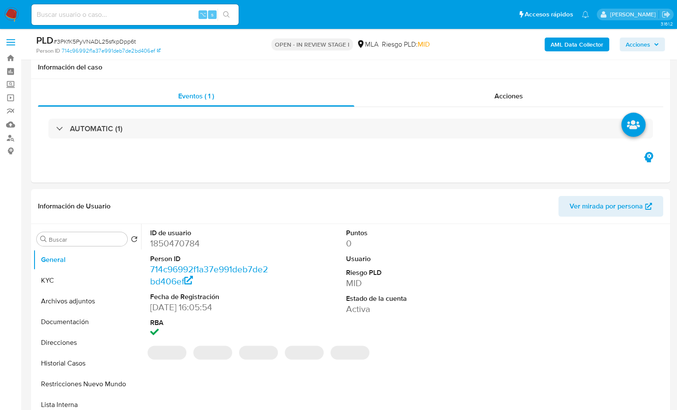
scroll to position [385, 0]
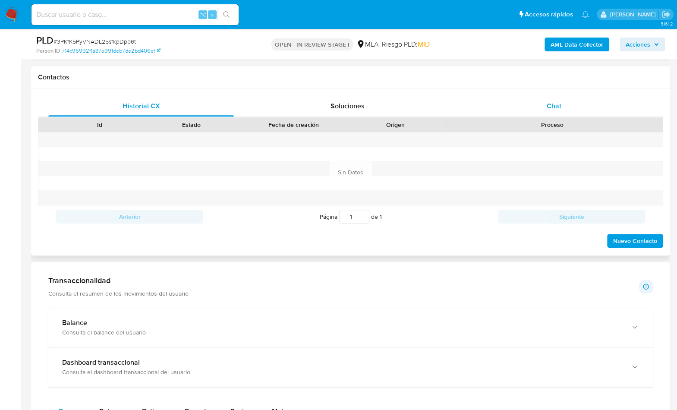
click at [552, 106] on span "Chat" at bounding box center [553, 106] width 15 height 10
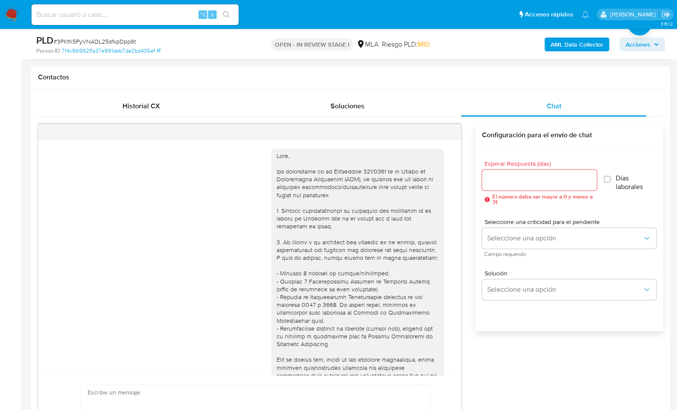
scroll to position [606, 0]
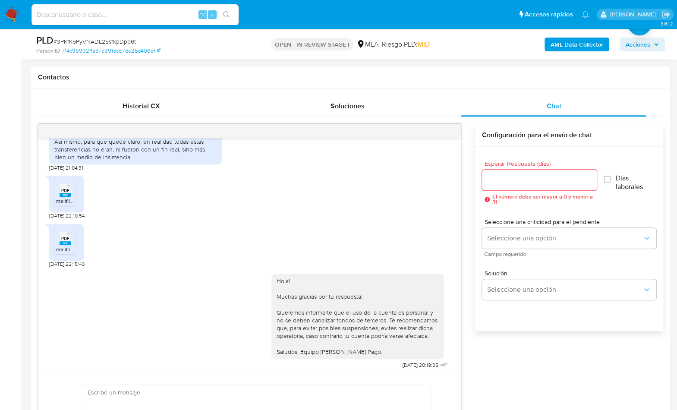
click at [446, 130] on div at bounding box center [249, 131] width 422 height 14
click at [445, 129] on button "menu-action" at bounding box center [439, 131] width 28 height 21
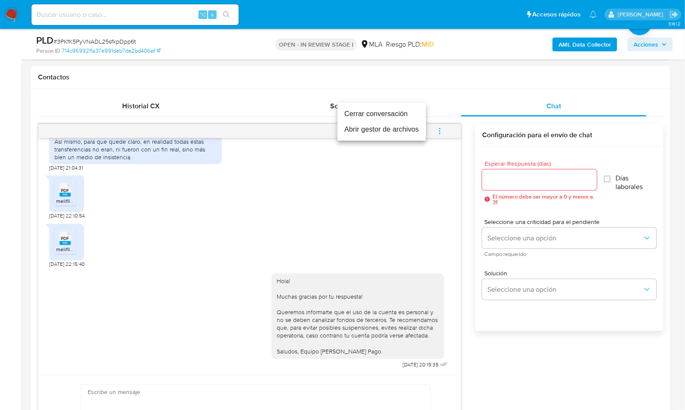
click at [396, 119] on li "Cerrar conversación" at bounding box center [381, 114] width 88 height 16
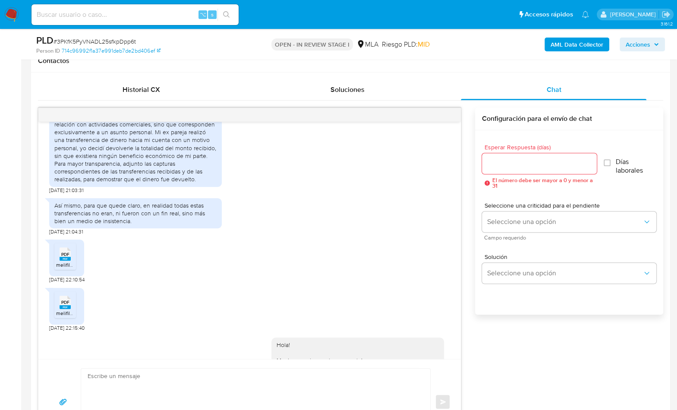
scroll to position [451, 0]
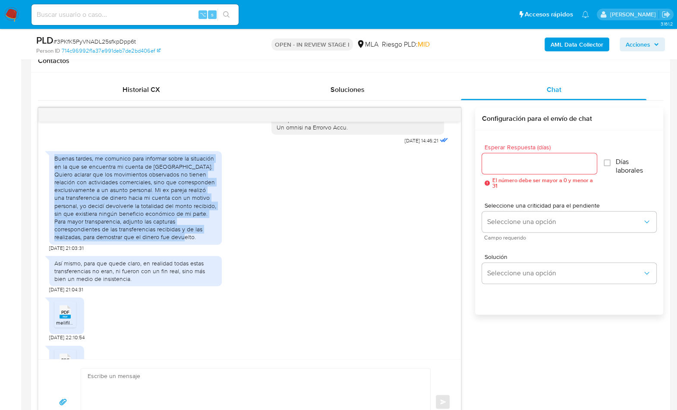
drag, startPoint x: 55, startPoint y: 175, endPoint x: 198, endPoint y: 252, distance: 162.2
click at [198, 241] on div "Buenas tardes, me comunico para informar sobre la situación en la que se encuen…" at bounding box center [135, 197] width 162 height 86
copy div "Buenas tardes, me comunico para informar sobre la situación en la que se encuen…"
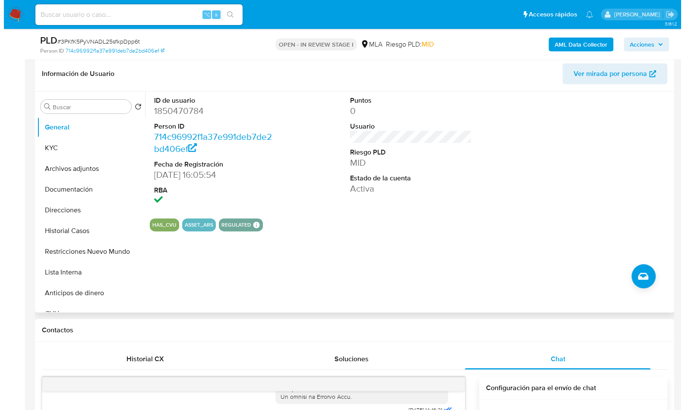
scroll to position [129, 0]
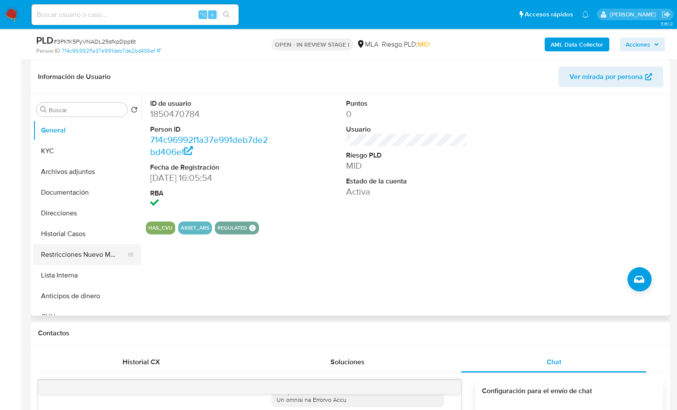
click at [115, 254] on button "Restricciones Nuevo Mundo" at bounding box center [83, 254] width 101 height 21
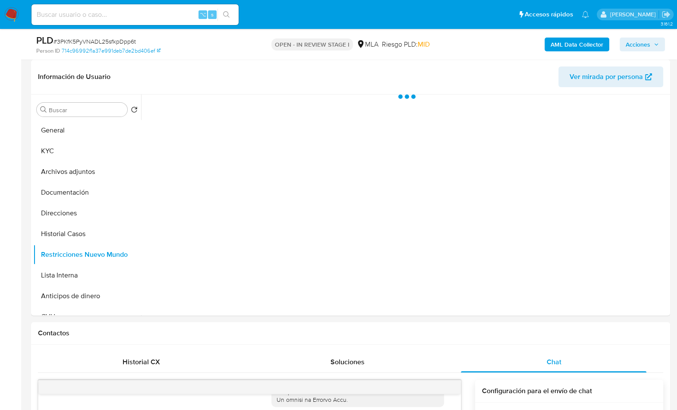
click at [563, 43] on b "AML Data Collector" at bounding box center [576, 45] width 53 height 14
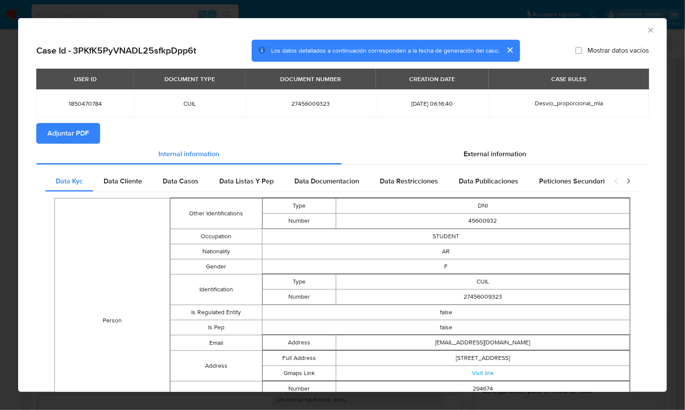
click at [69, 137] on span "Adjuntar PDF" at bounding box center [67, 133] width 41 height 19
click at [646, 30] on icon "Cerrar ventana" at bounding box center [650, 30] width 9 height 9
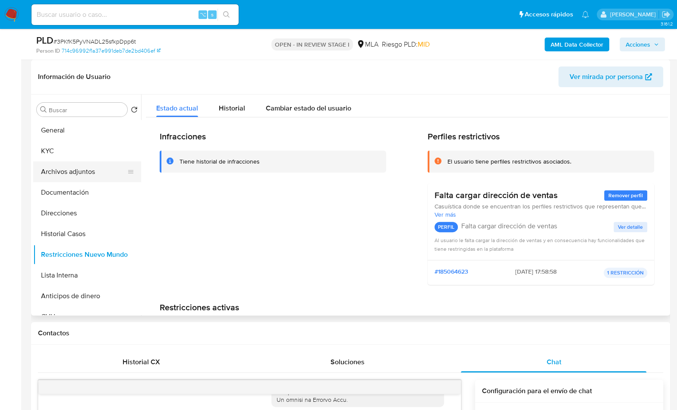
click at [102, 172] on button "Archivos adjuntos" at bounding box center [83, 171] width 101 height 21
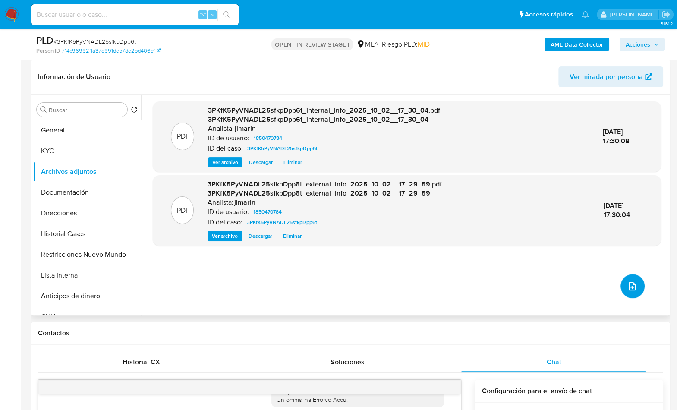
click at [628, 285] on icon "upload-file" at bounding box center [632, 286] width 10 height 10
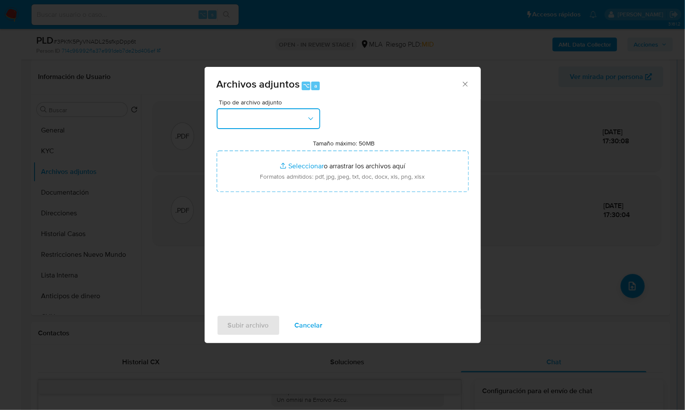
click at [290, 119] on button "button" at bounding box center [269, 118] width 104 height 21
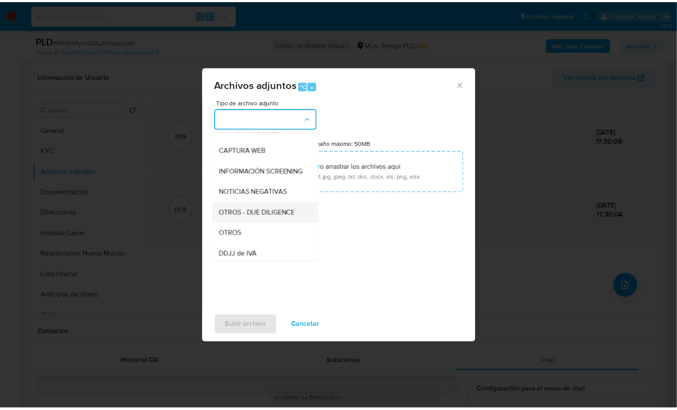
scroll to position [77, 0]
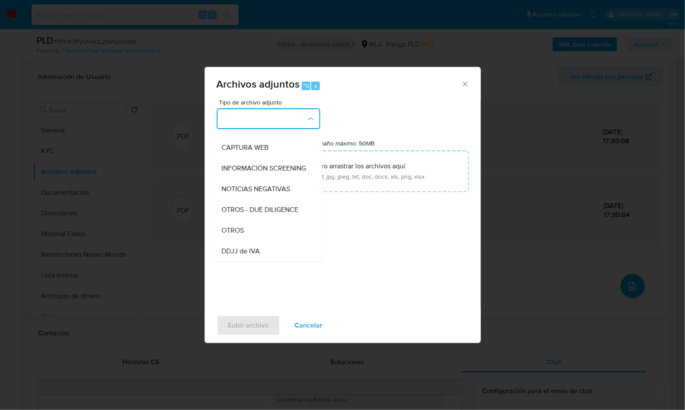
click at [249, 232] on div "OTROS" at bounding box center [266, 230] width 88 height 21
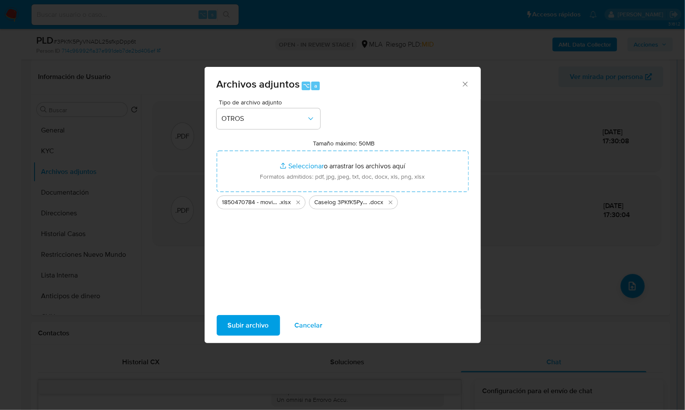
click at [249, 318] on span "Subir archivo" at bounding box center [248, 325] width 41 height 19
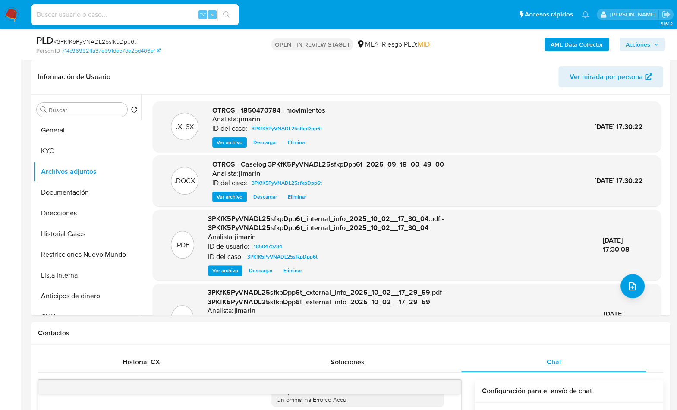
click at [645, 46] on span "Acciones" at bounding box center [638, 45] width 25 height 14
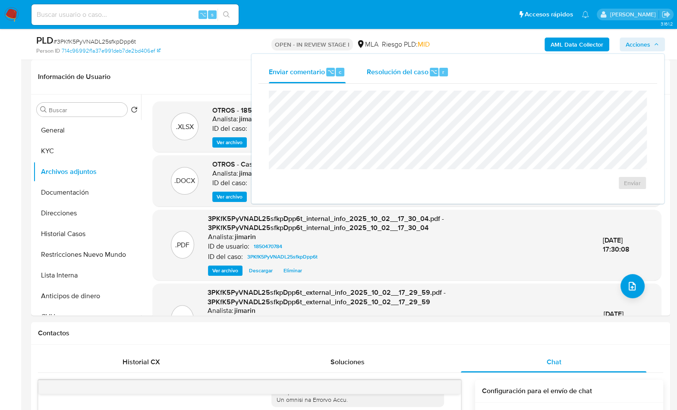
click at [416, 67] on span "Resolución del caso" at bounding box center [397, 71] width 62 height 10
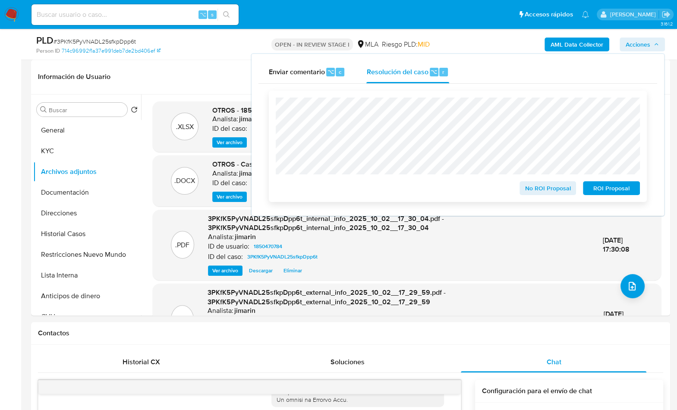
click at [543, 192] on span "No ROI Proposal" at bounding box center [547, 188] width 45 height 12
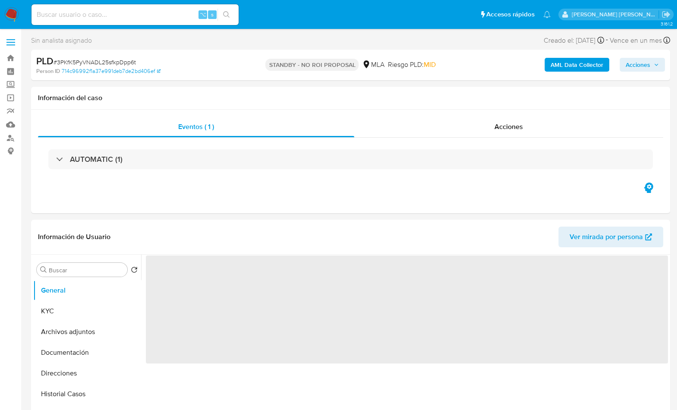
select select "10"
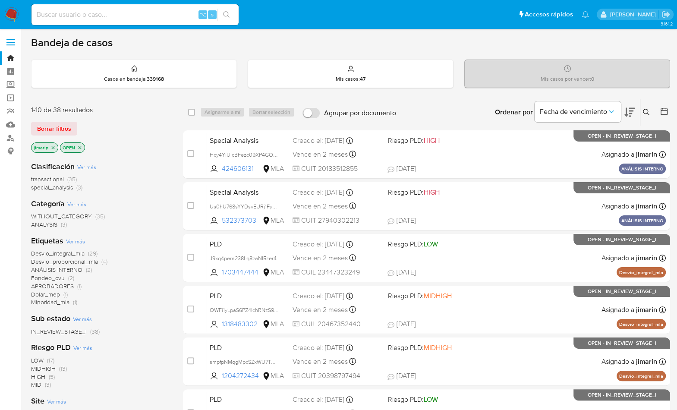
click at [80, 146] on icon "close-filter" at bounding box center [79, 147] width 5 height 5
